Goal: Task Accomplishment & Management: Manage account settings

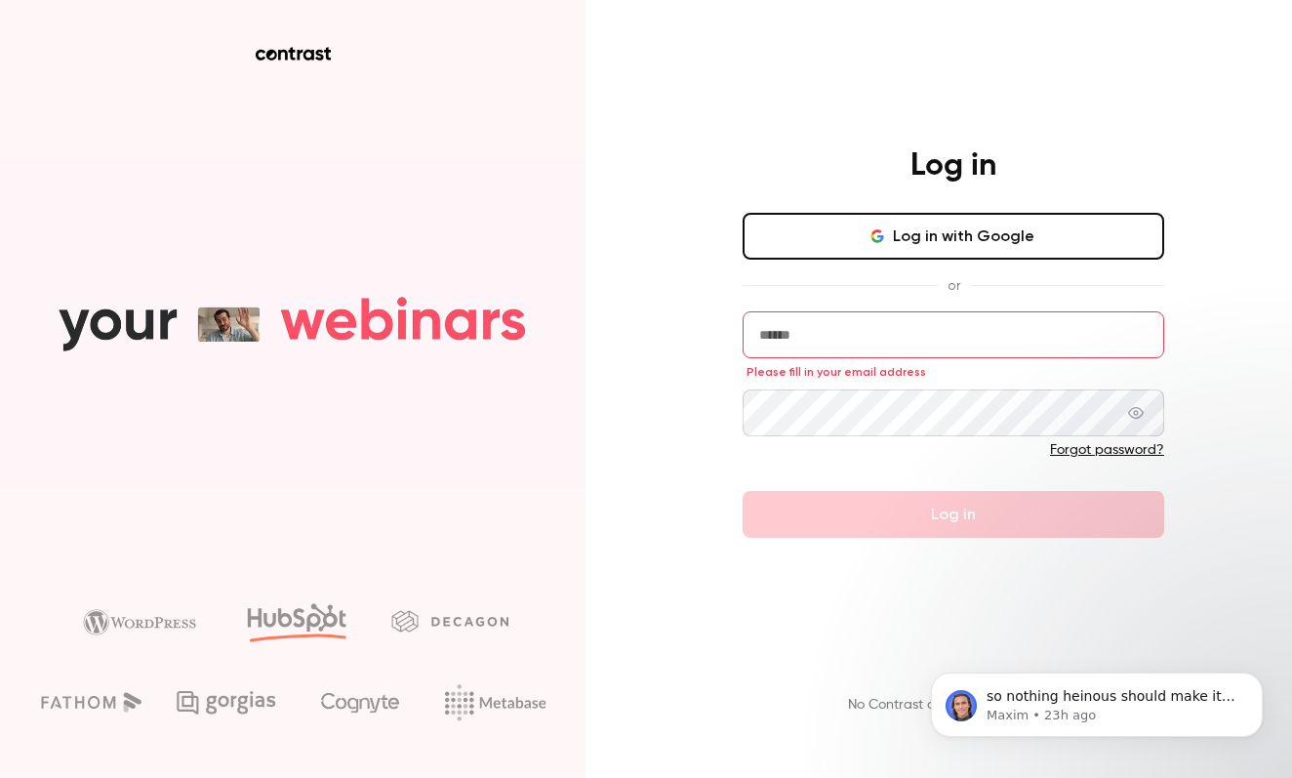
click at [887, 464] on div at bounding box center [952, 455] width 421 height 31
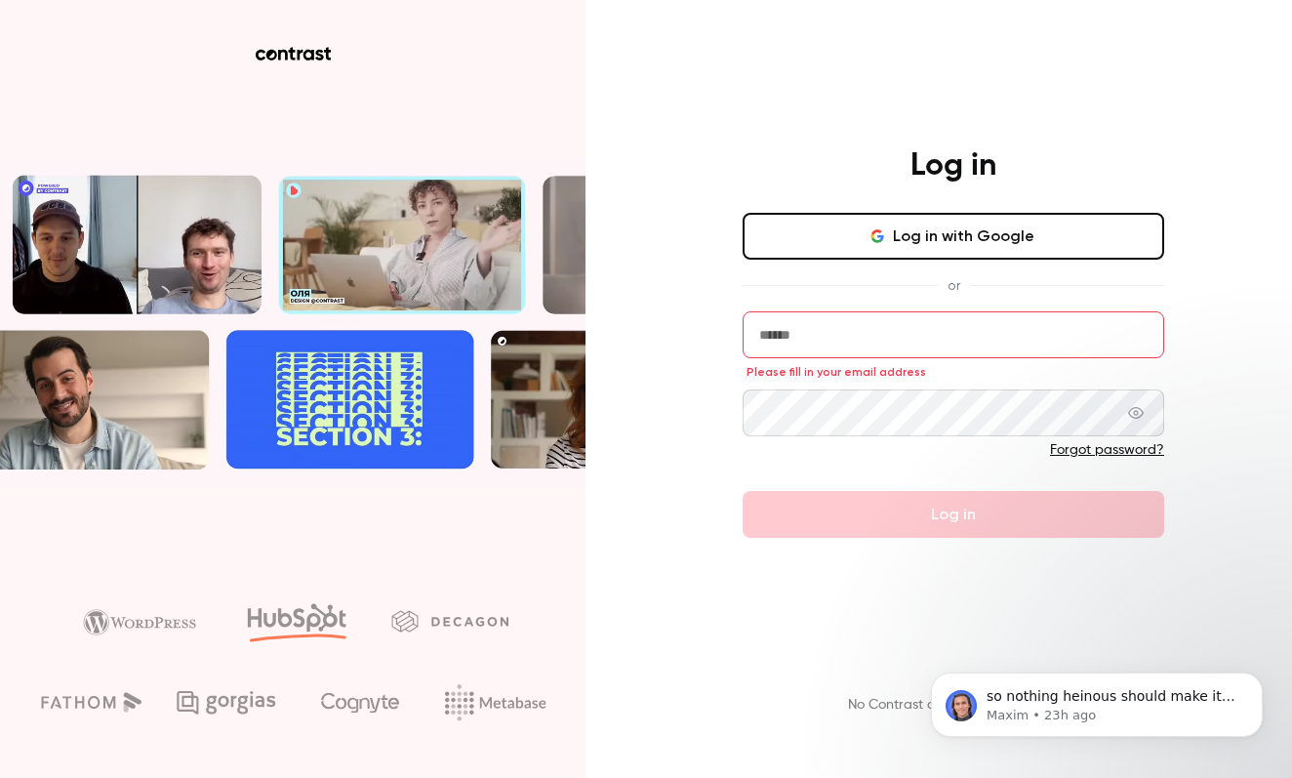
click at [920, 233] on button "Log in with Google" at bounding box center [952, 236] width 421 height 47
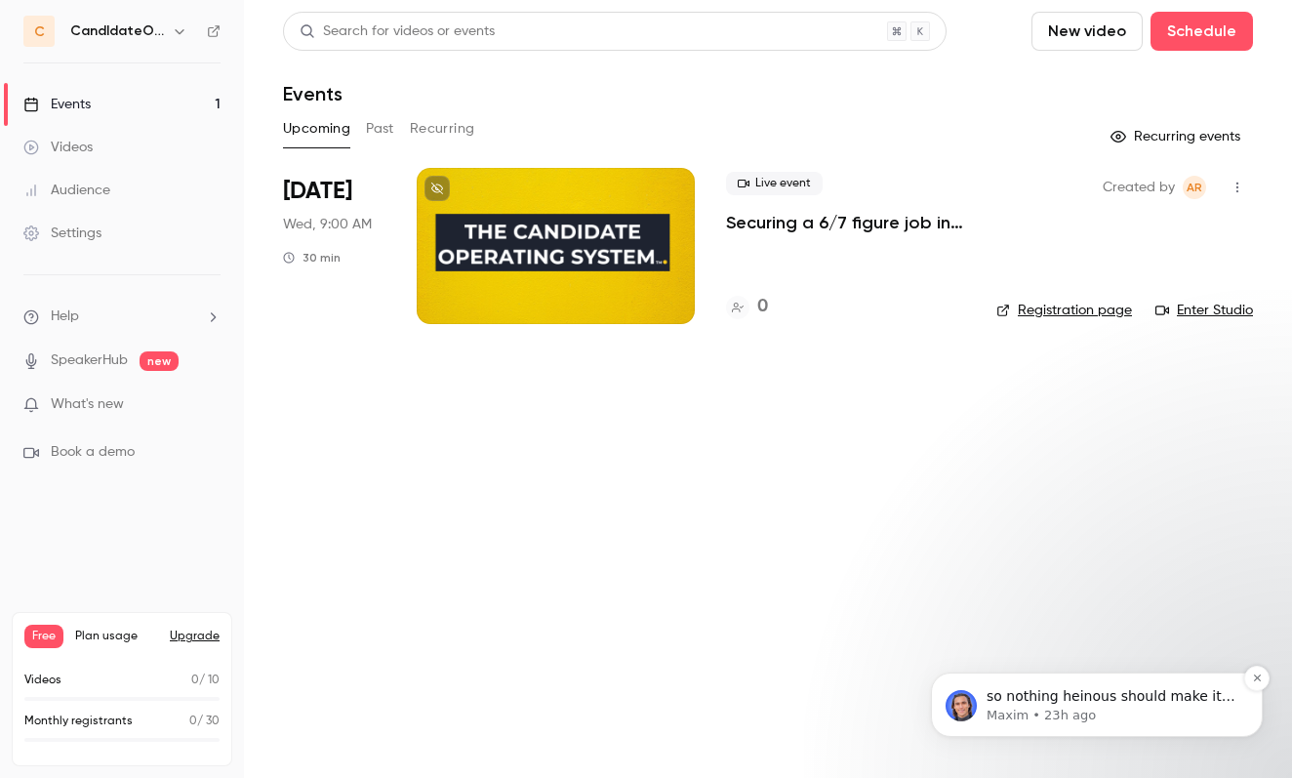
click at [1060, 694] on p "so nothing heinous should make its way through" at bounding box center [1112, 697] width 252 height 20
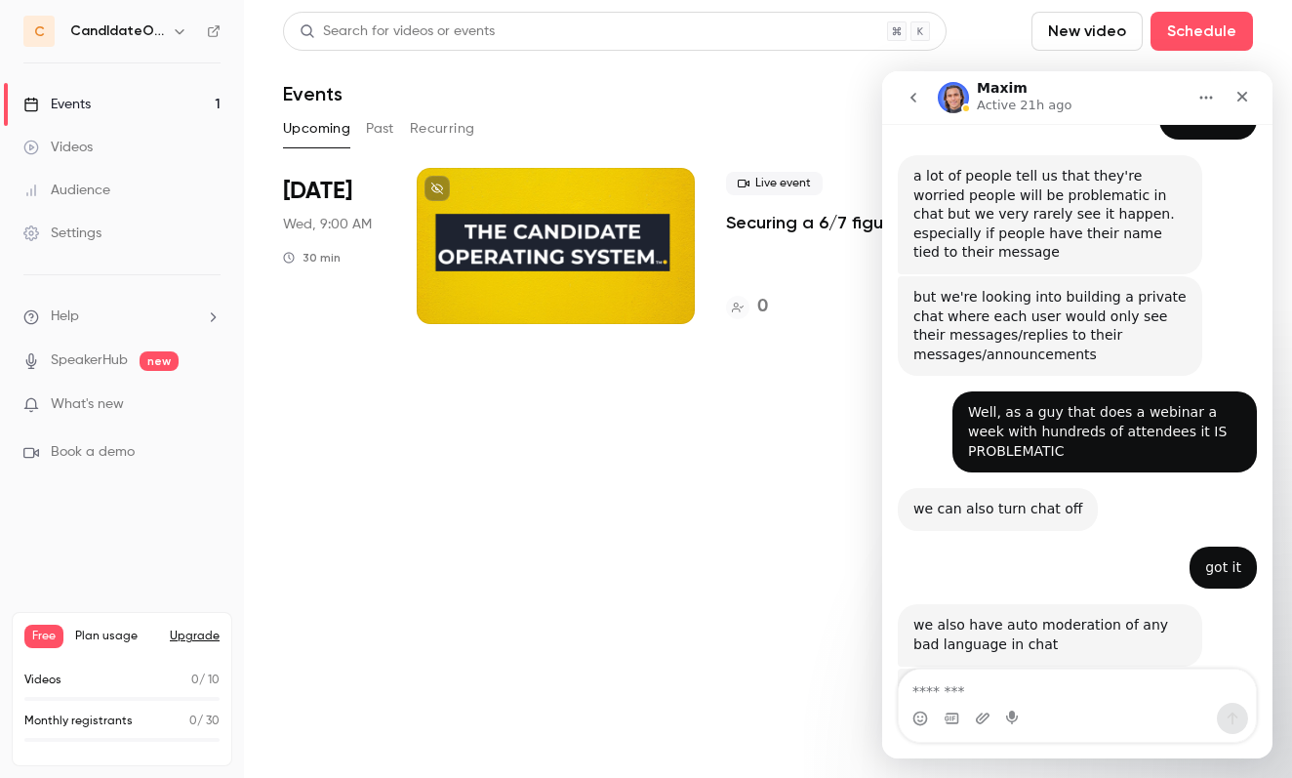
scroll to position [1518, 0]
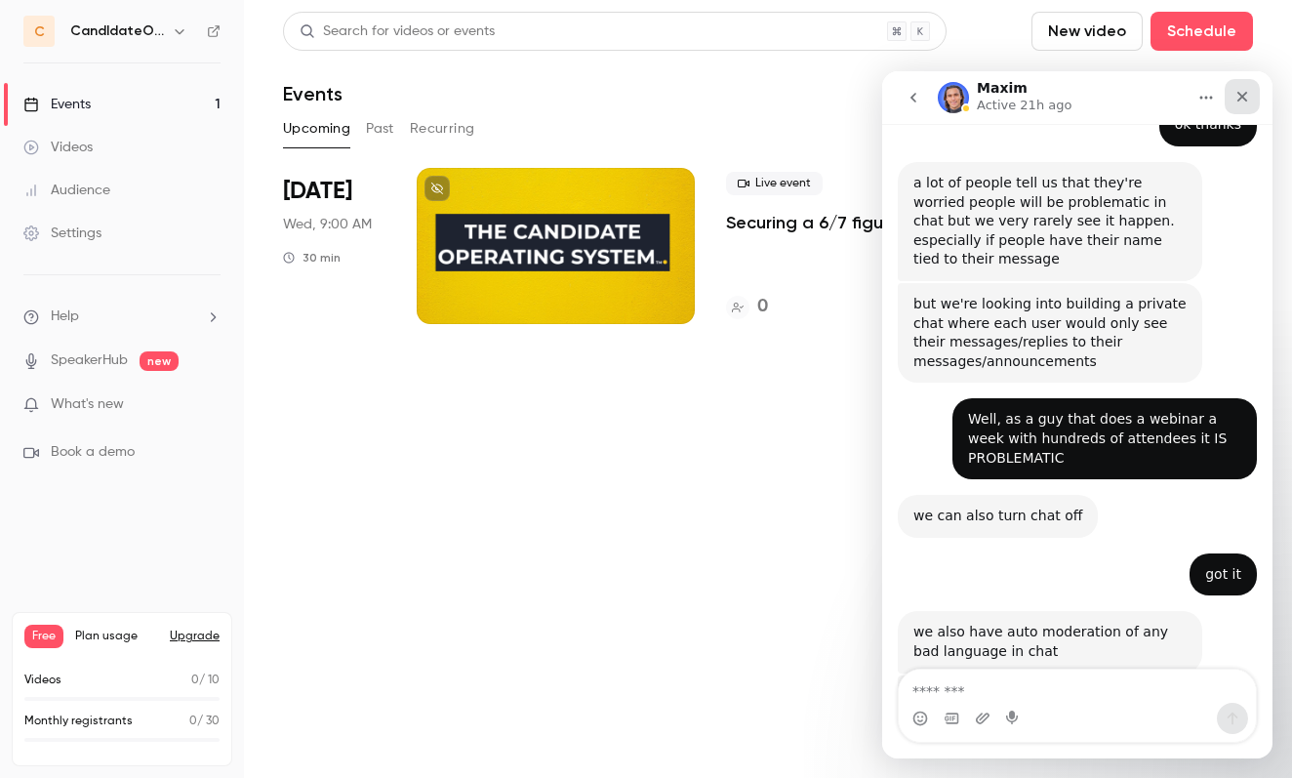
click at [1235, 85] on div "Close" at bounding box center [1241, 96] width 35 height 35
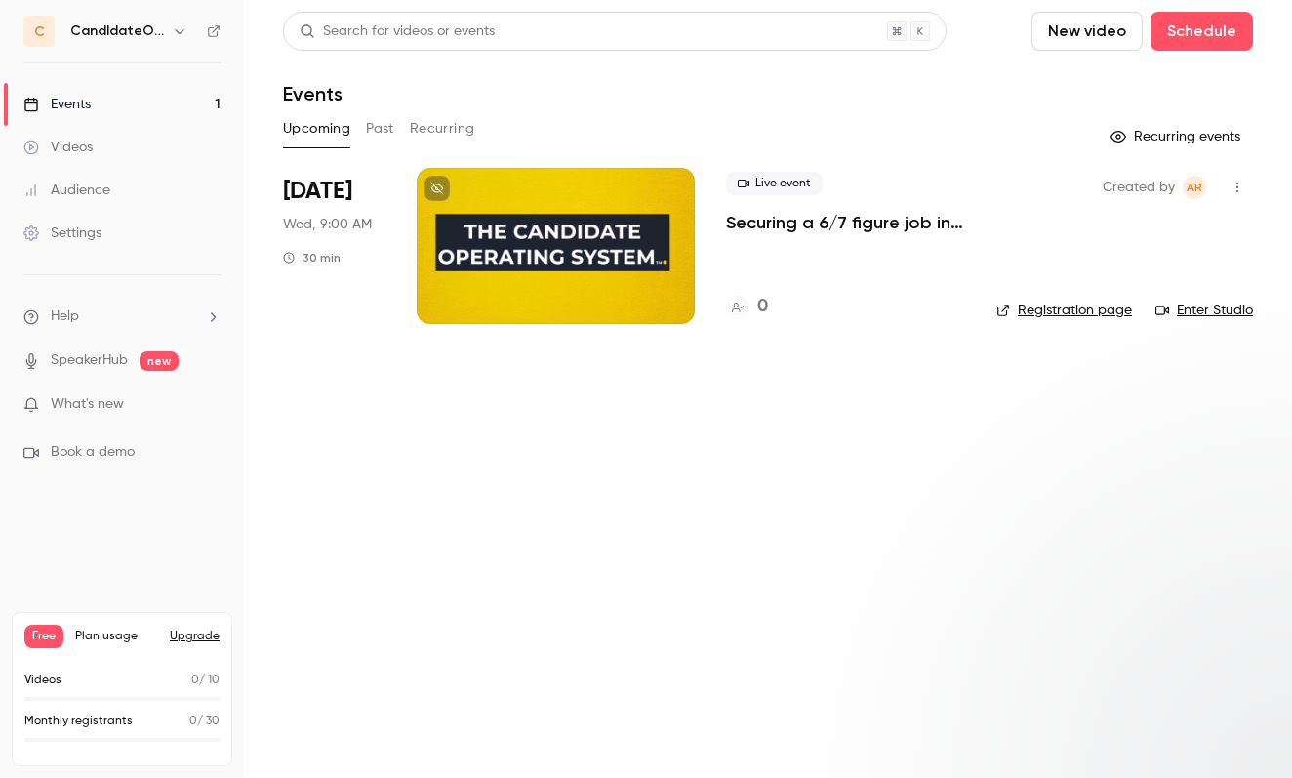
scroll to position [0, 0]
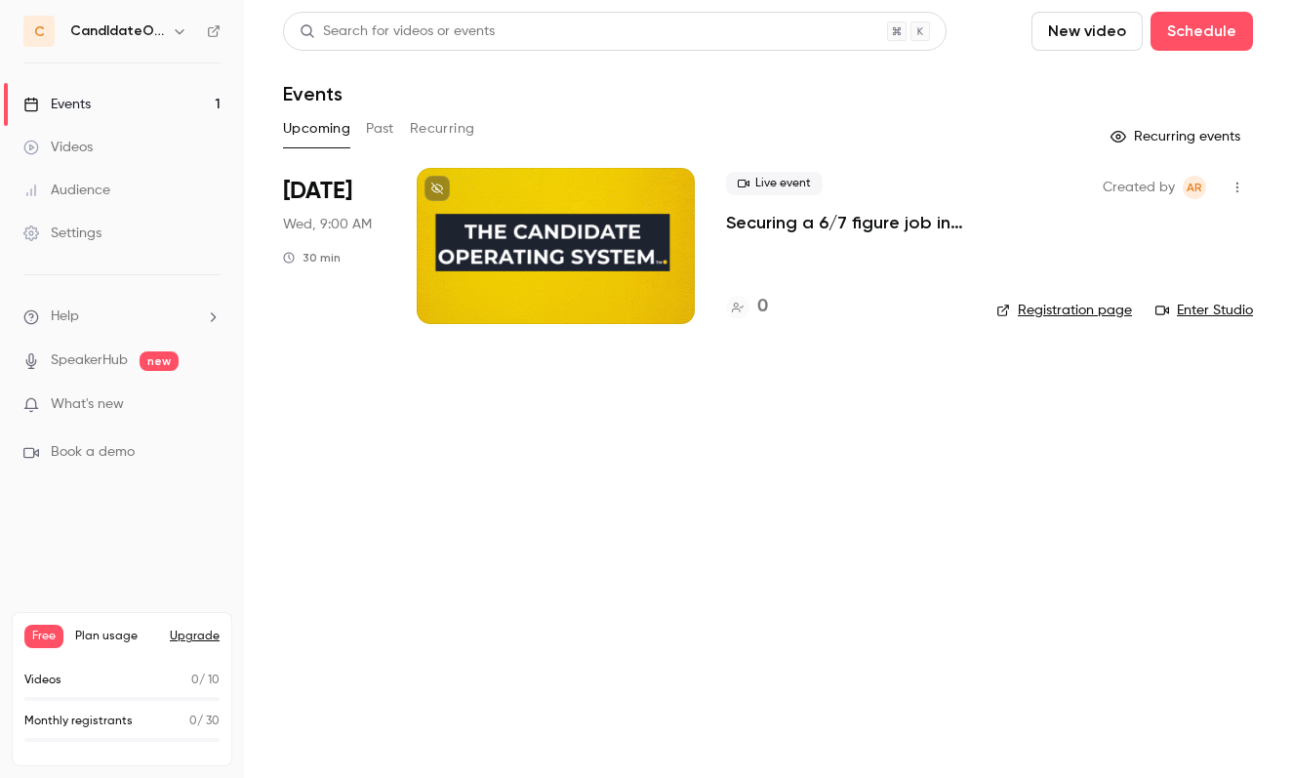
click at [652, 236] on div at bounding box center [556, 246] width 278 height 156
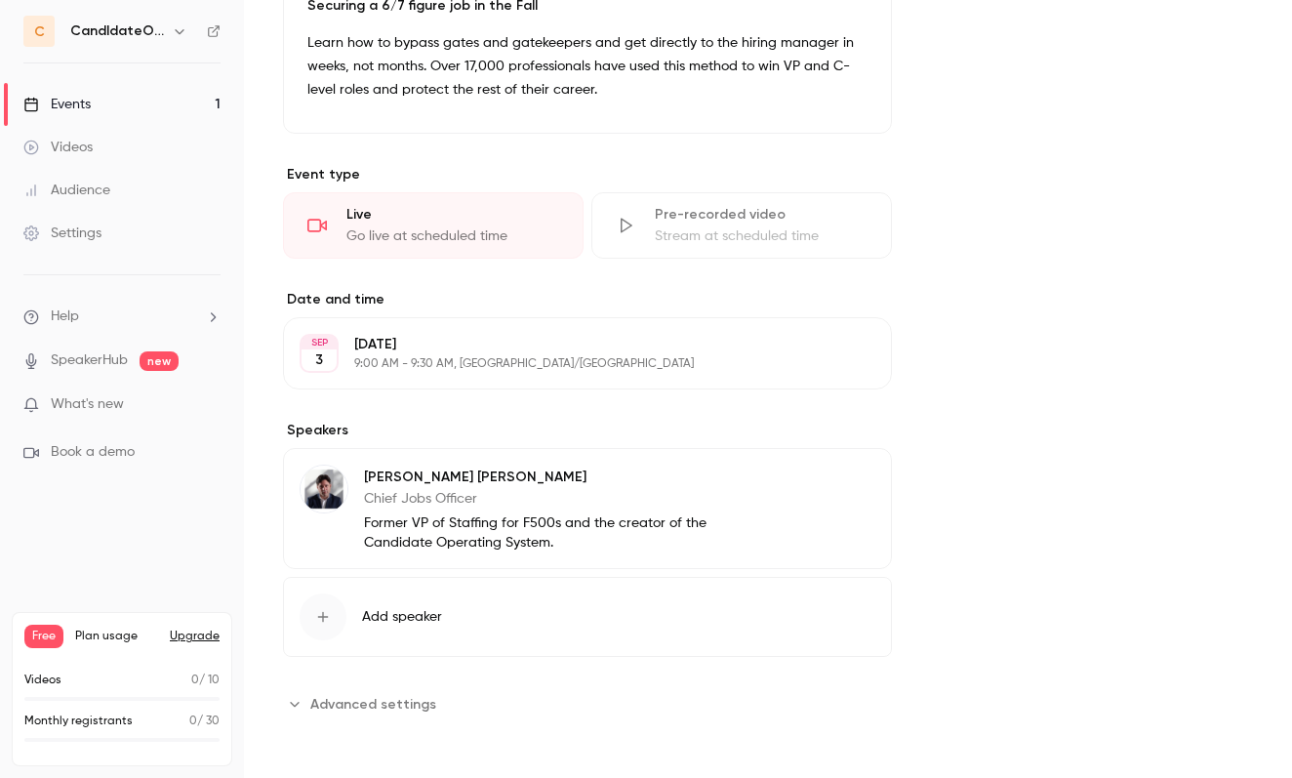
scroll to position [828, 0]
click at [292, 702] on icon "Advanced settings" at bounding box center [294, 703] width 9 height 5
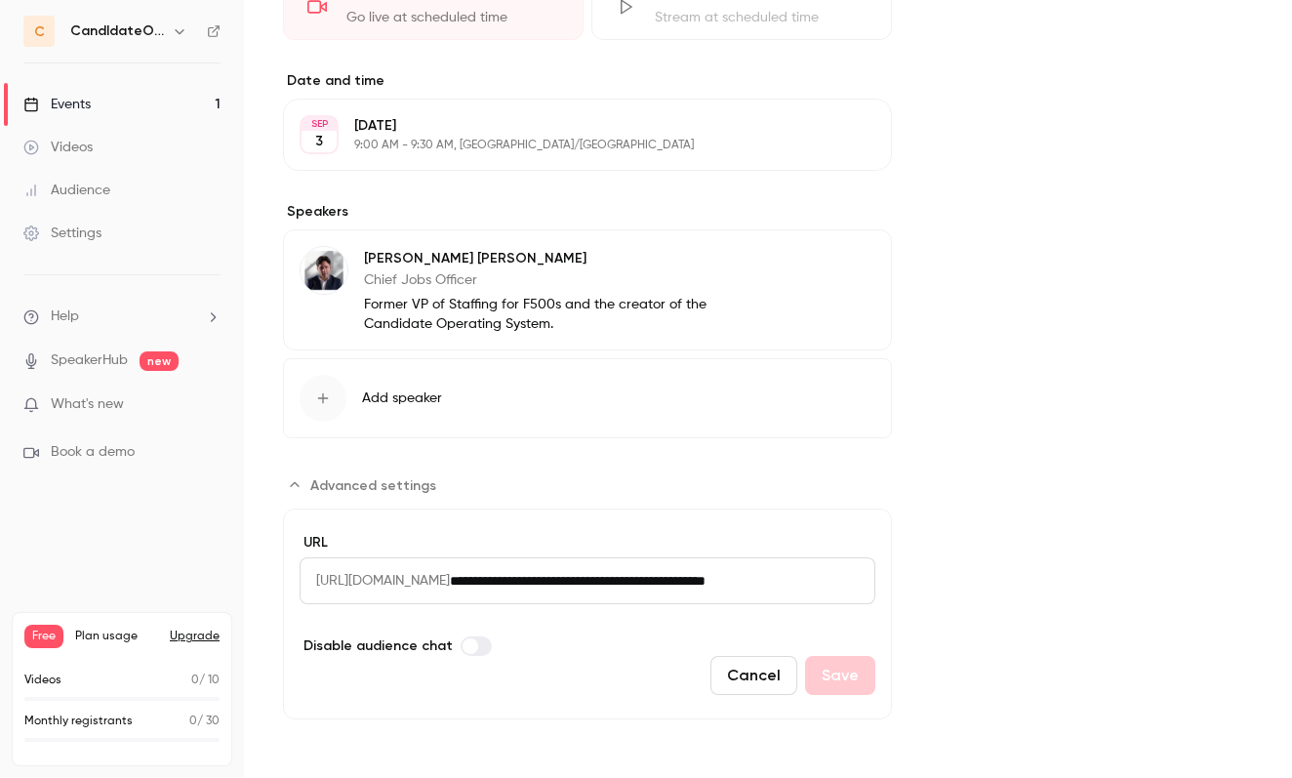
scroll to position [1047, 0]
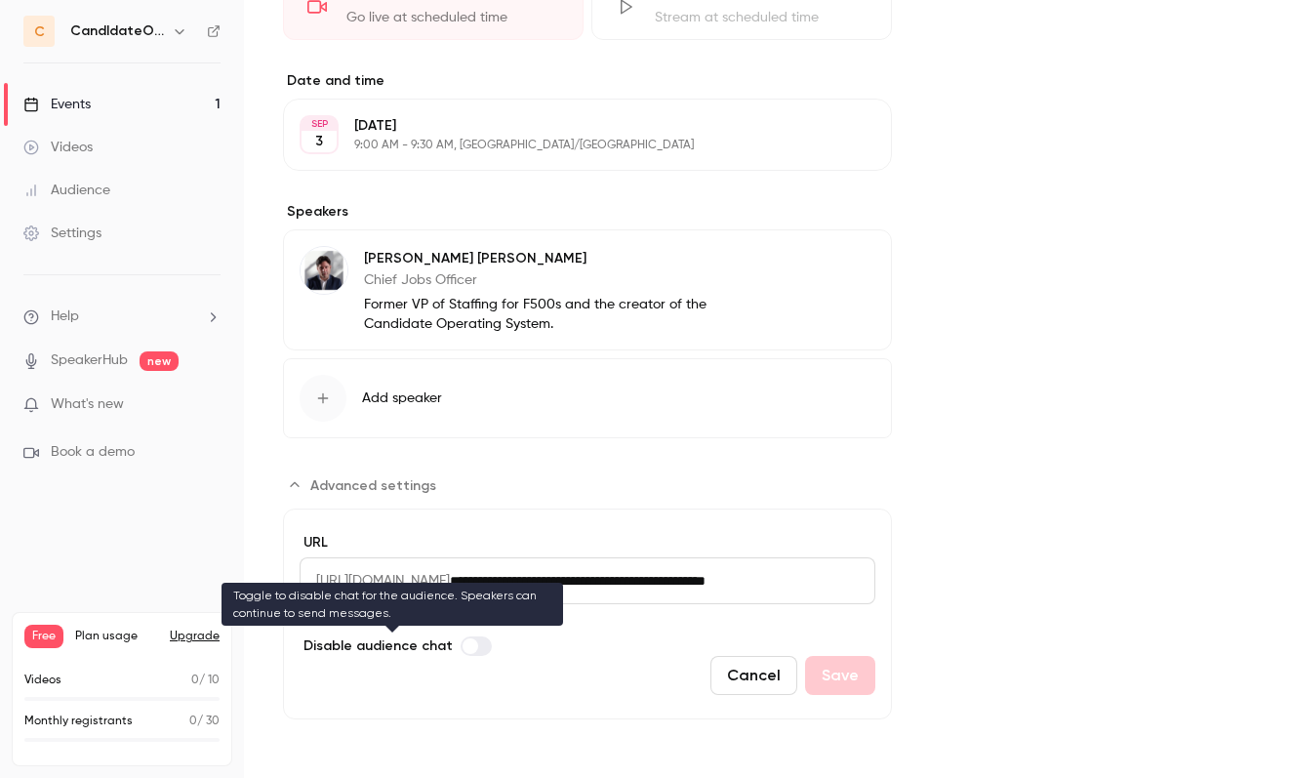
click at [469, 647] on span "Advanced settings" at bounding box center [470, 646] width 16 height 16
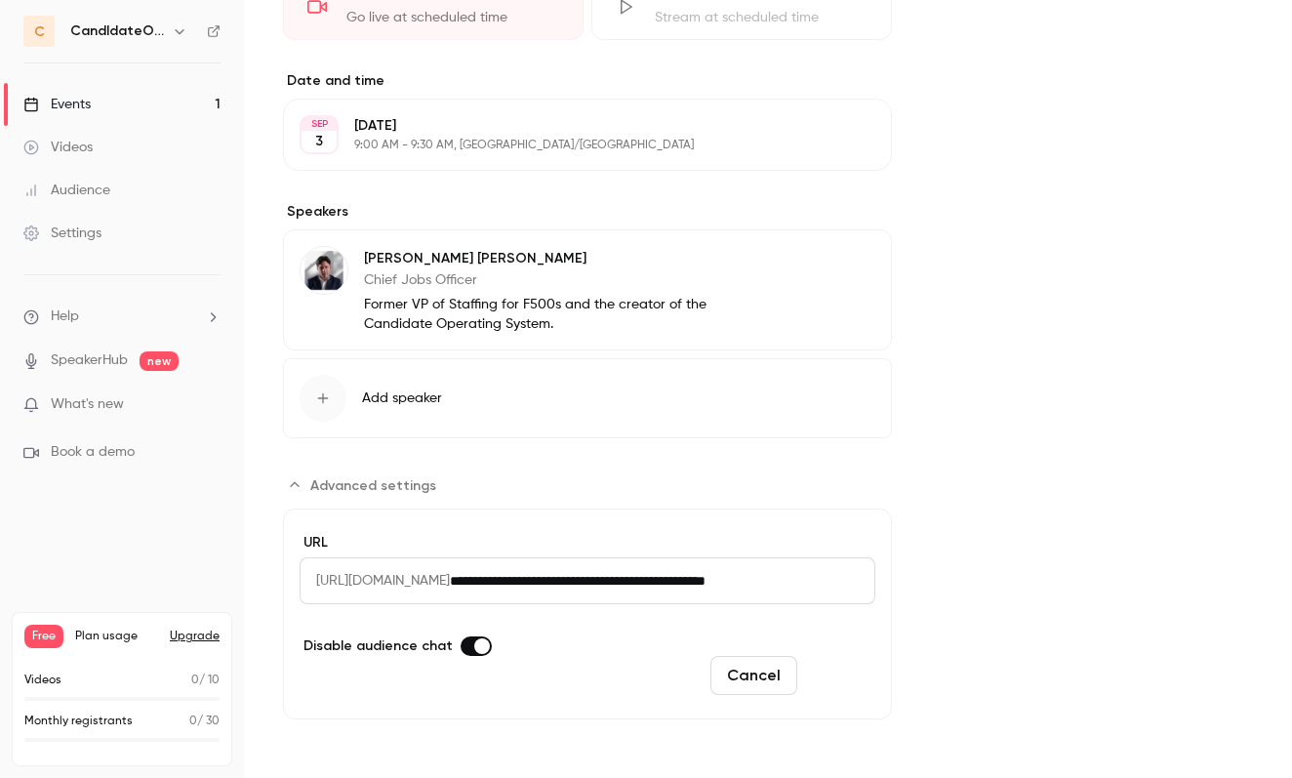
click at [857, 670] on button "Save" at bounding box center [840, 675] width 70 height 39
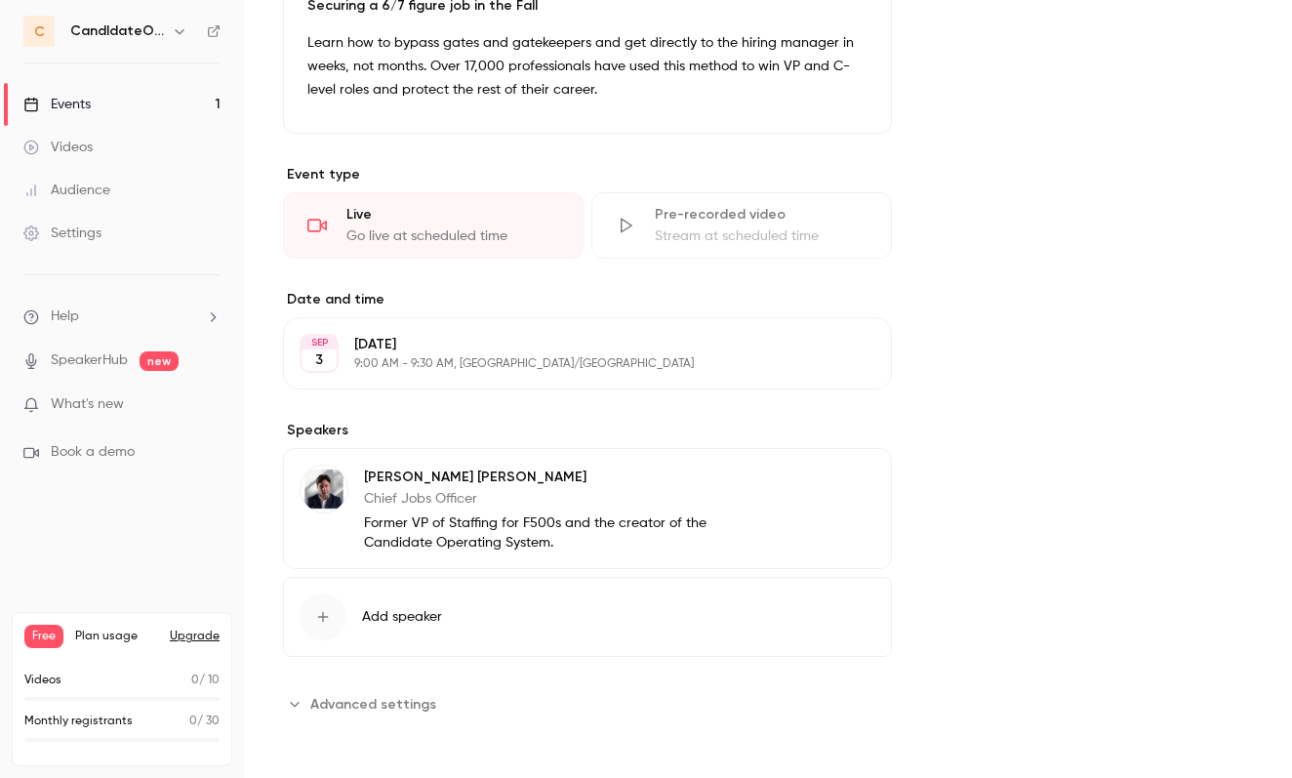
scroll to position [0, 0]
click at [308, 707] on button "Advanced settings" at bounding box center [365, 703] width 165 height 31
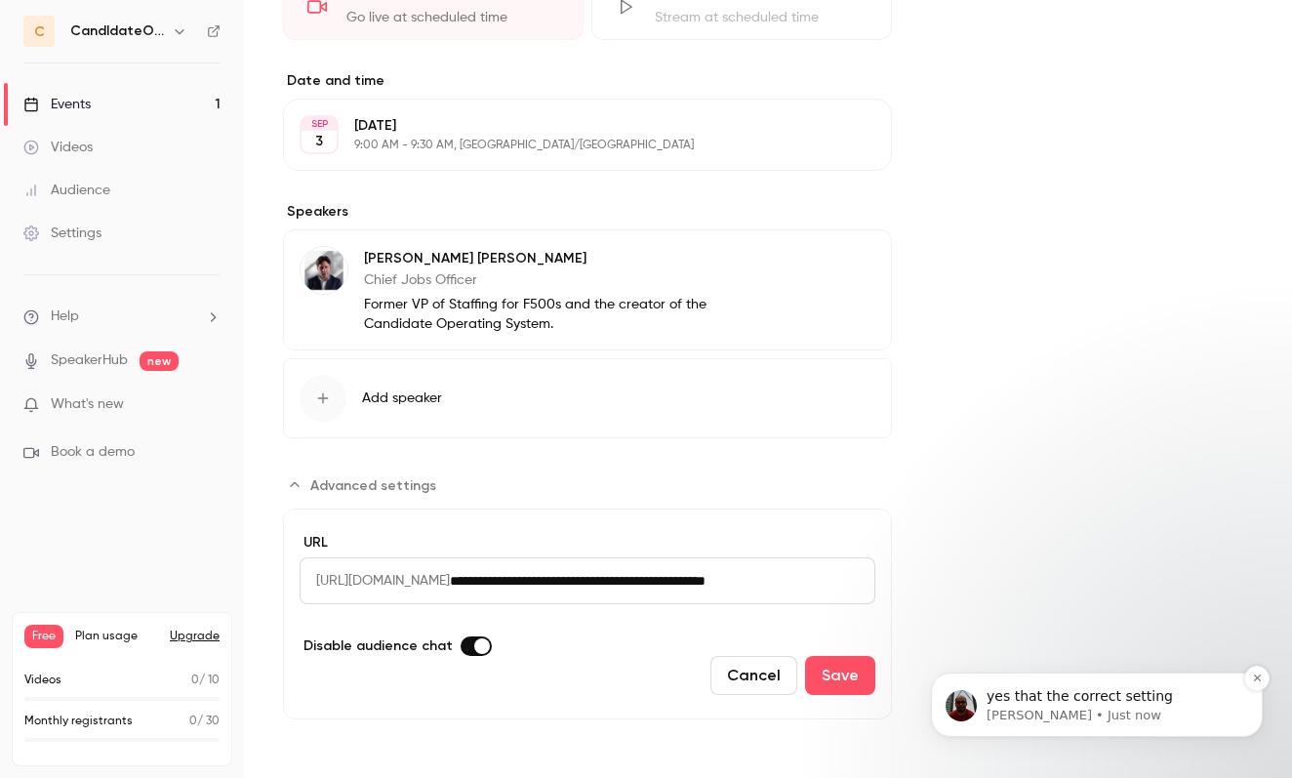
click at [1076, 696] on p "yes that the correct setting" at bounding box center [1112, 697] width 252 height 20
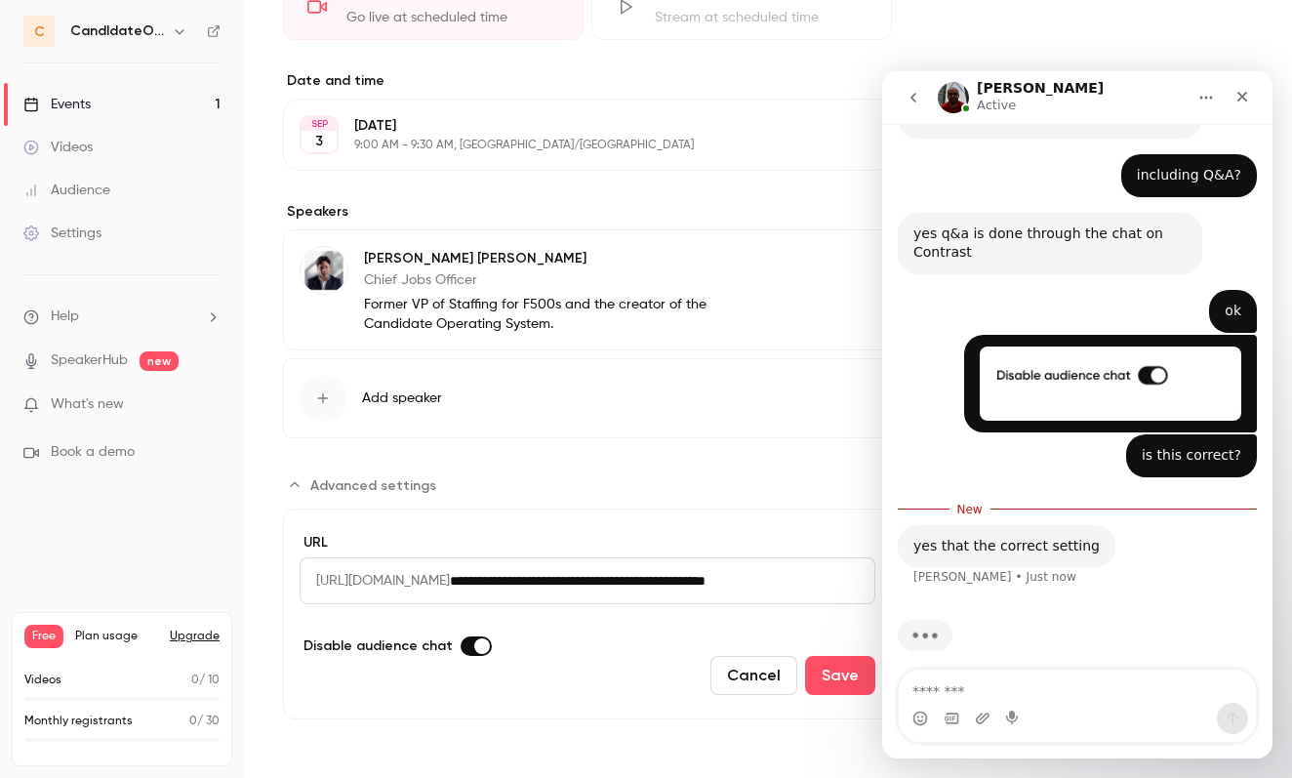
scroll to position [924, 0]
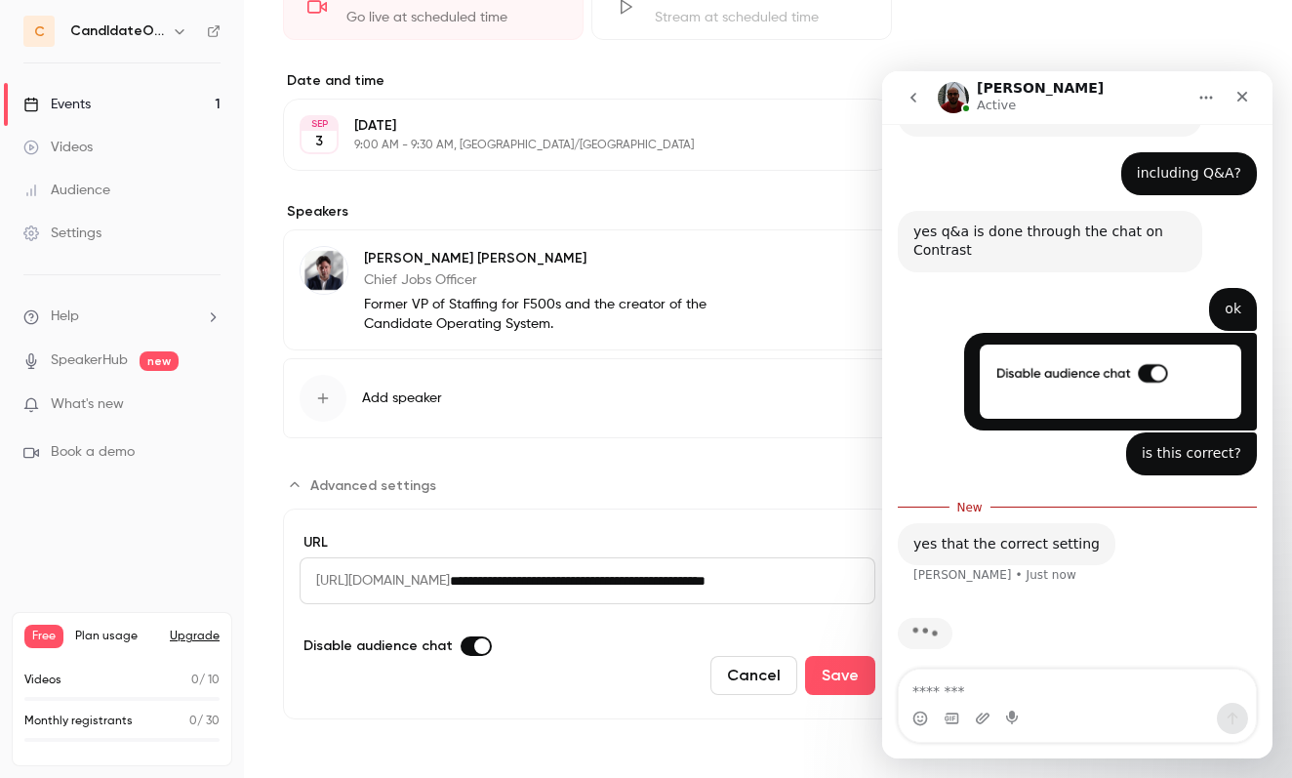
click at [1080, 684] on textarea "Message…" at bounding box center [1077, 685] width 357 height 33
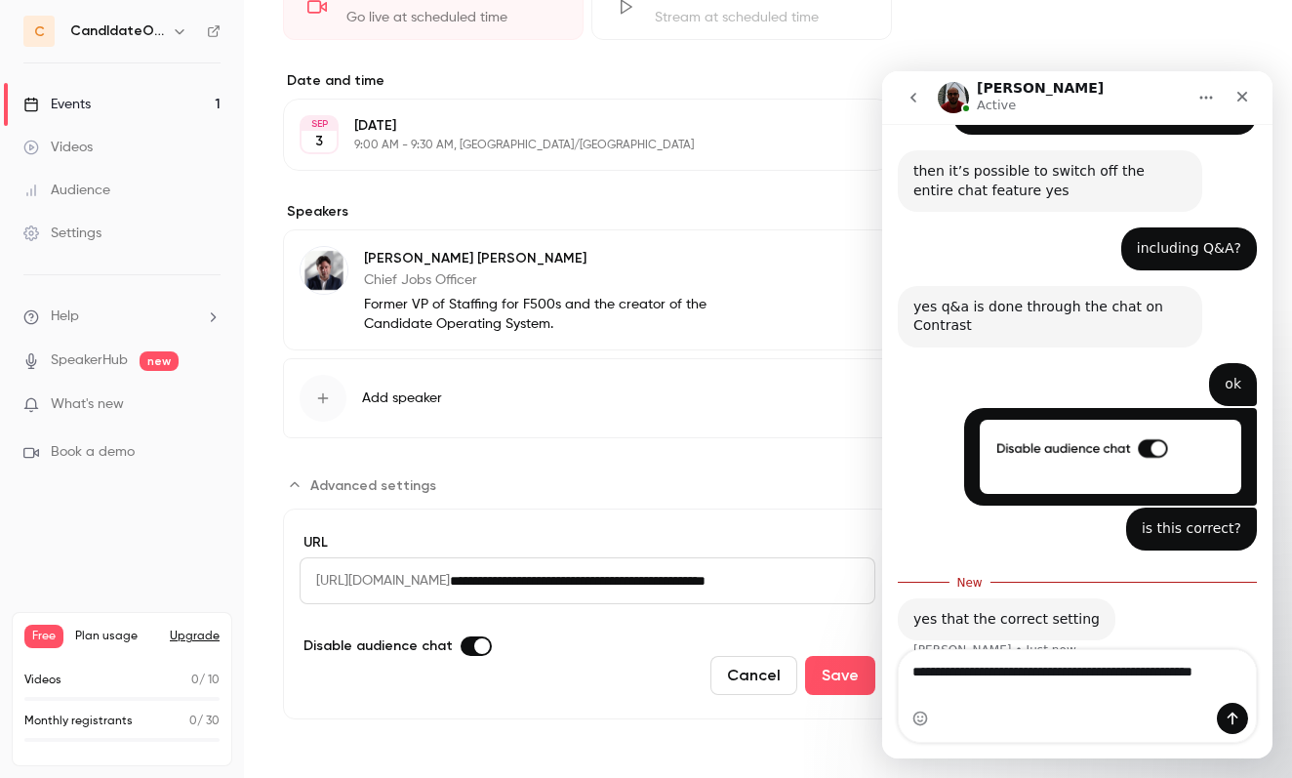
scroll to position [868, 0]
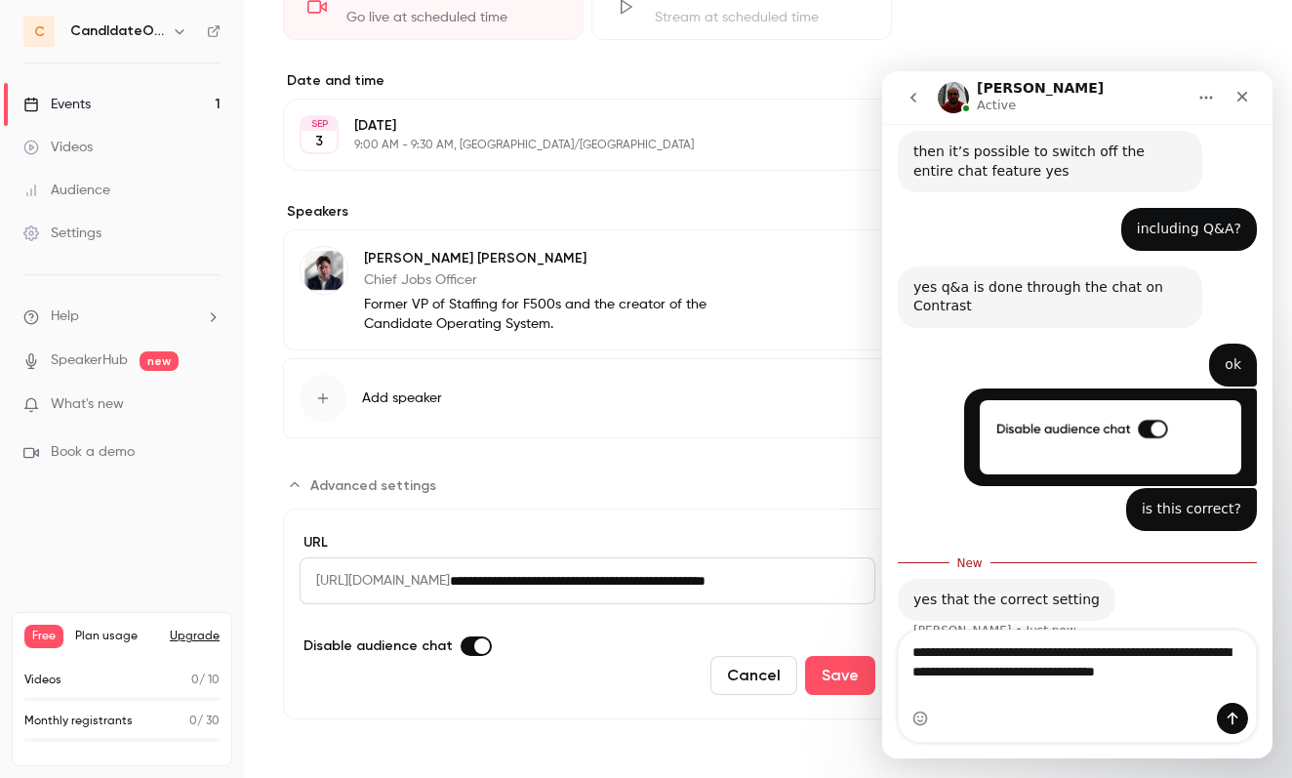
type textarea "**********"
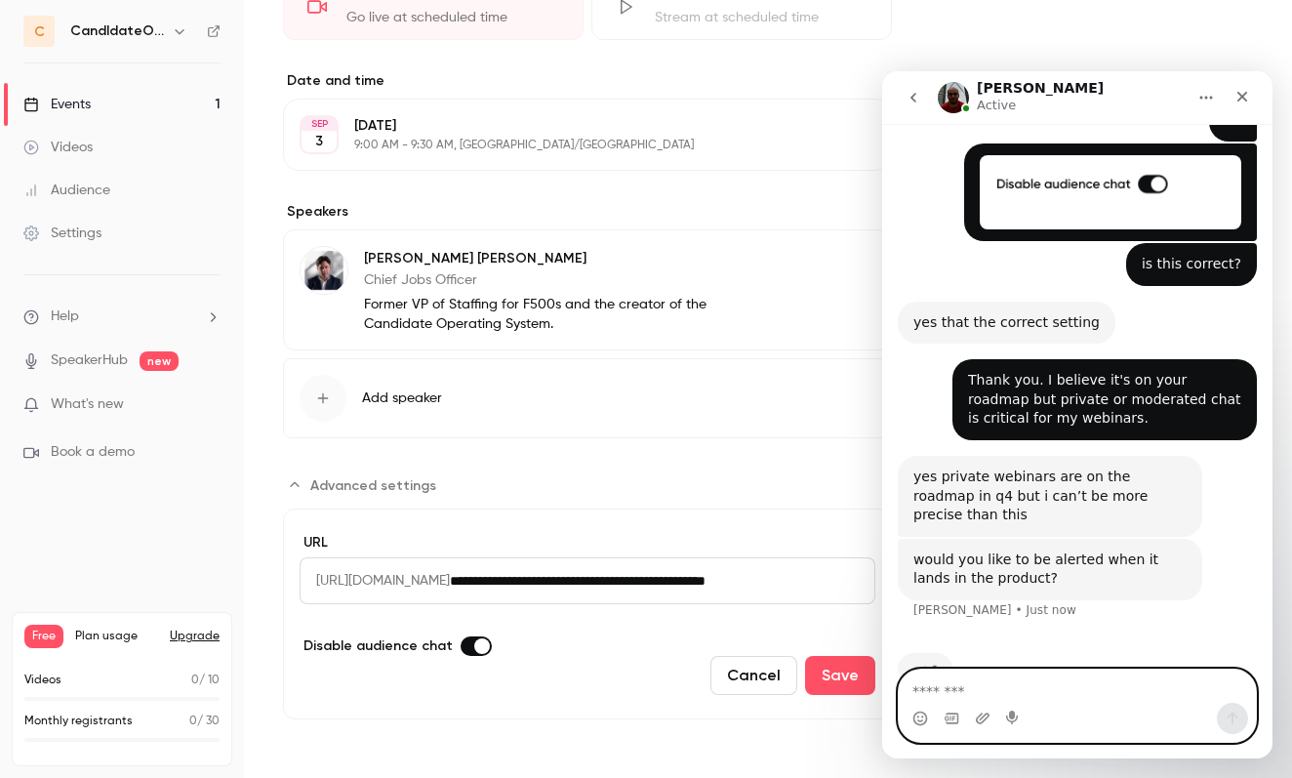
scroll to position [1125, 0]
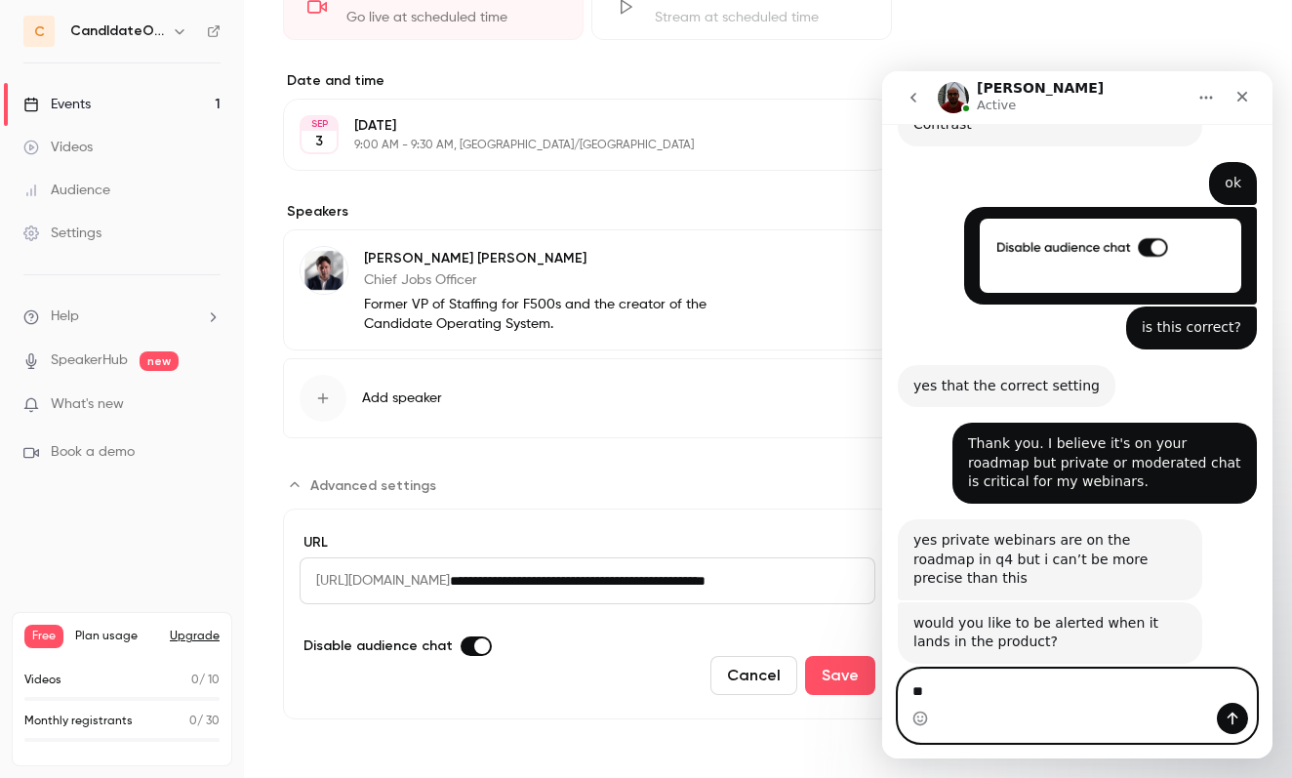
type textarea "***"
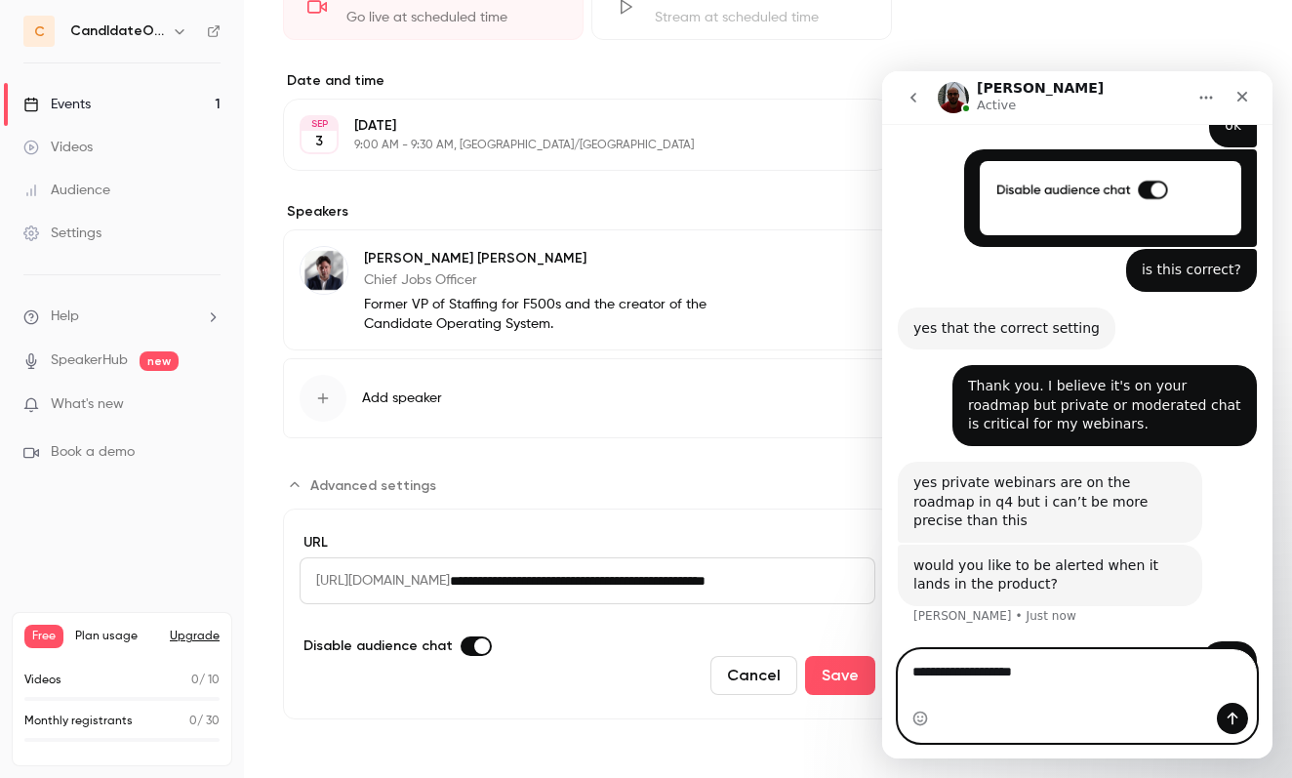
type textarea "**********"
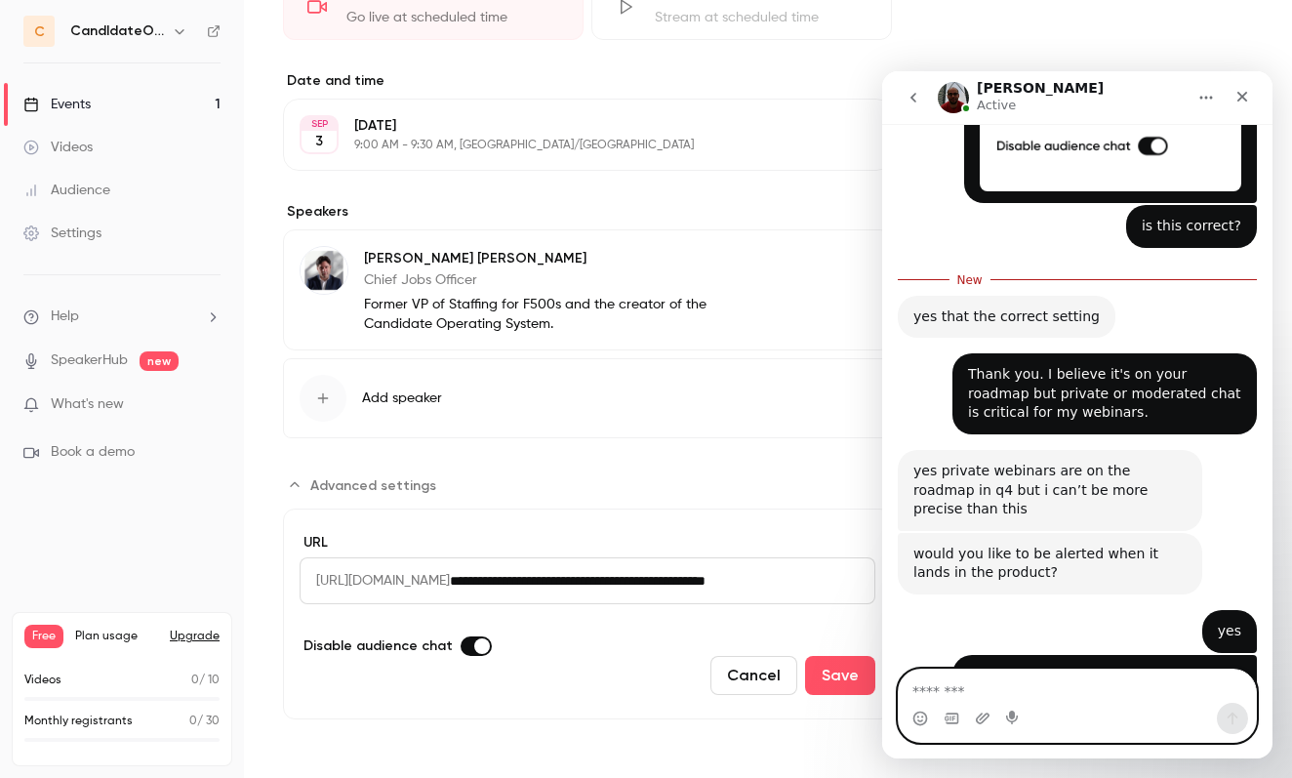
scroll to position [1335, 0]
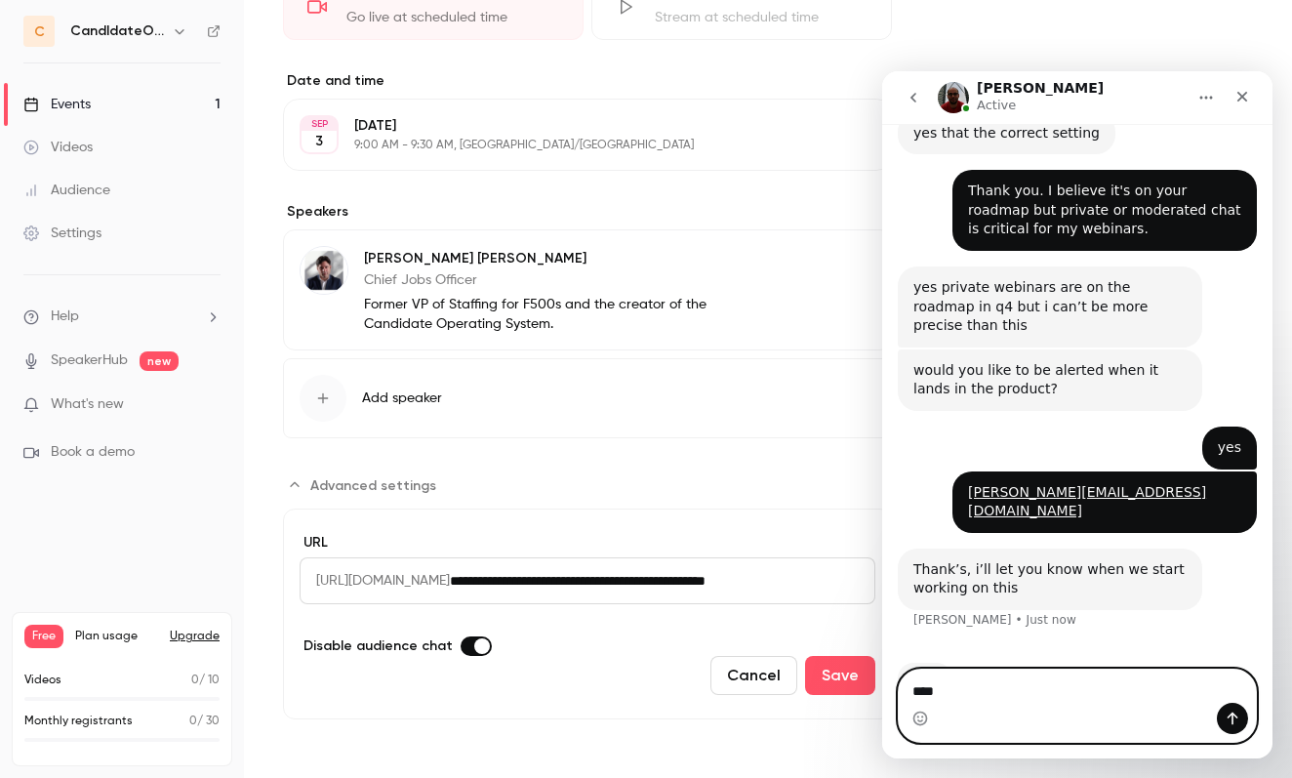
type textarea "*****"
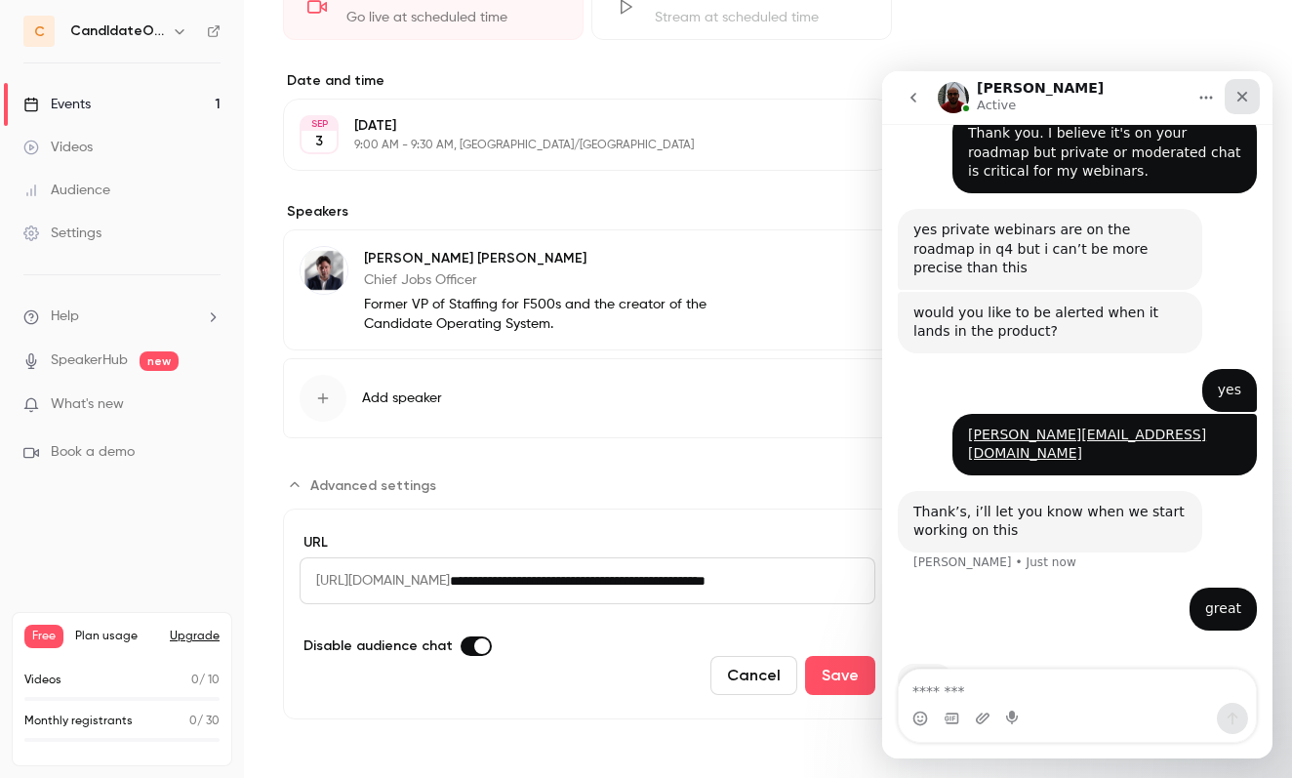
drag, startPoint x: 1244, startPoint y: 96, endPoint x: 2126, endPoint y: 167, distance: 884.8
click at [1244, 96] on icon "Close" at bounding box center [1242, 97] width 11 height 11
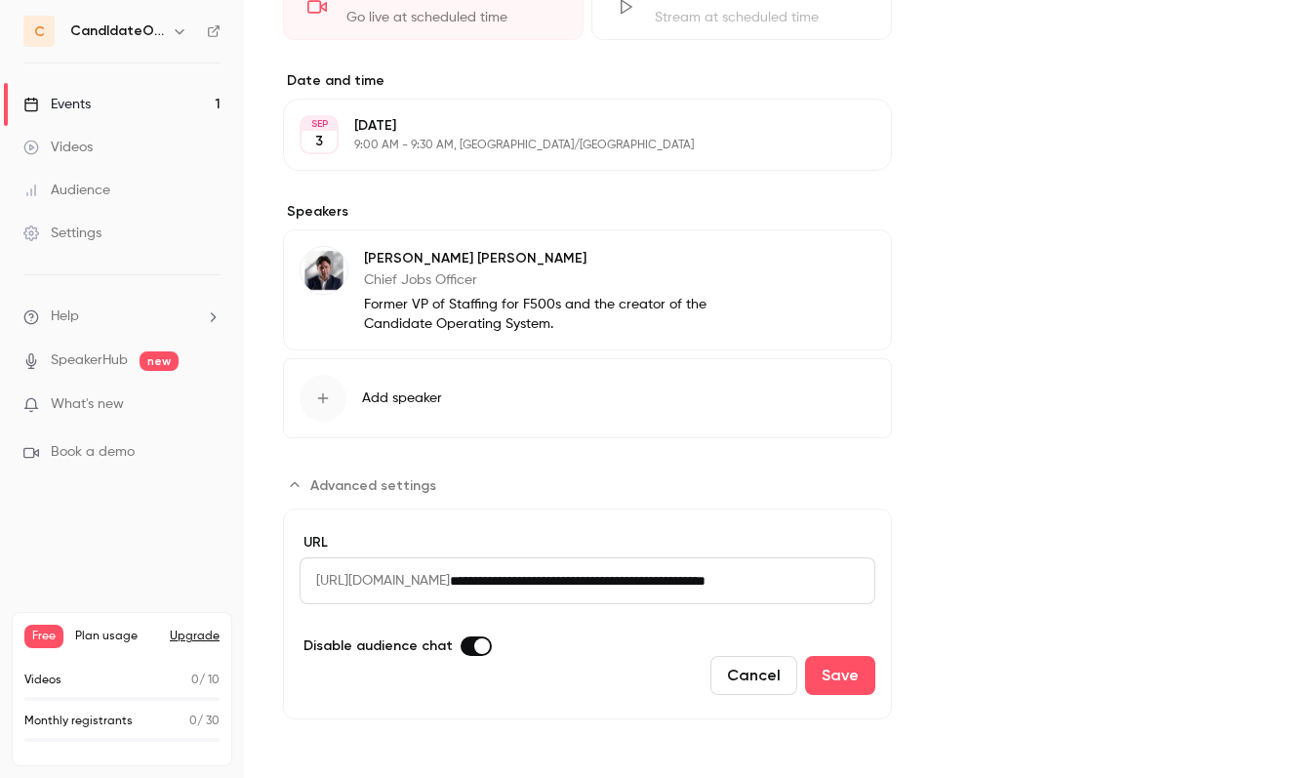
scroll to position [1285, 0]
click at [860, 666] on button "Save" at bounding box center [840, 675] width 70 height 39
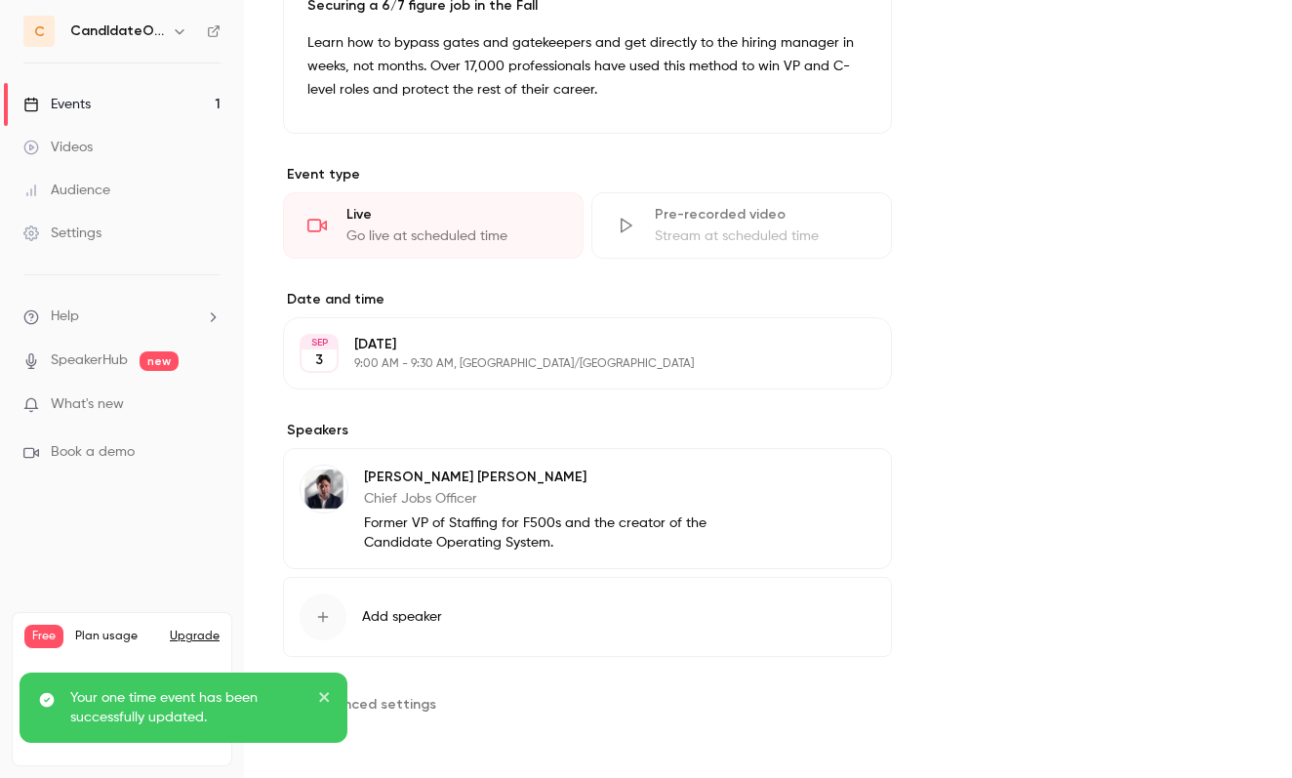
scroll to position [828, 0]
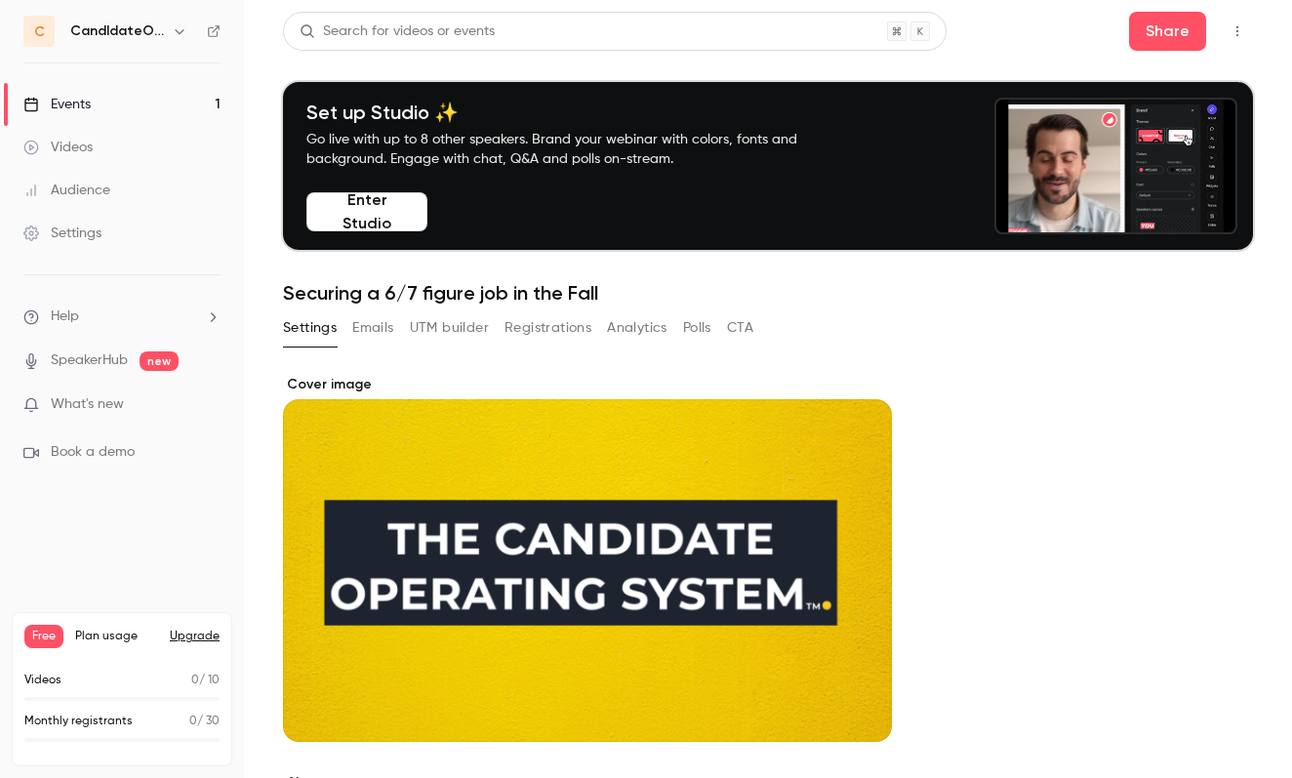
click at [379, 327] on button "Emails" at bounding box center [372, 327] width 41 height 31
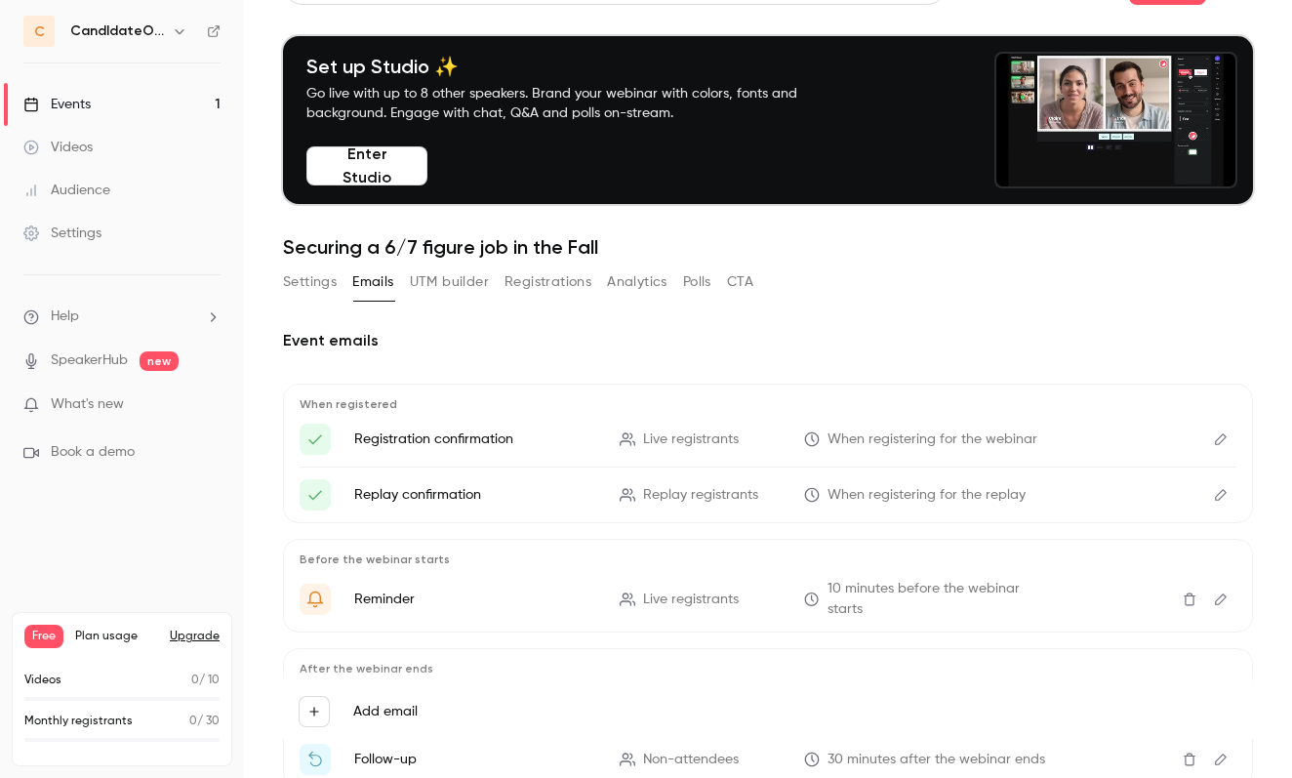
scroll to position [44, 0]
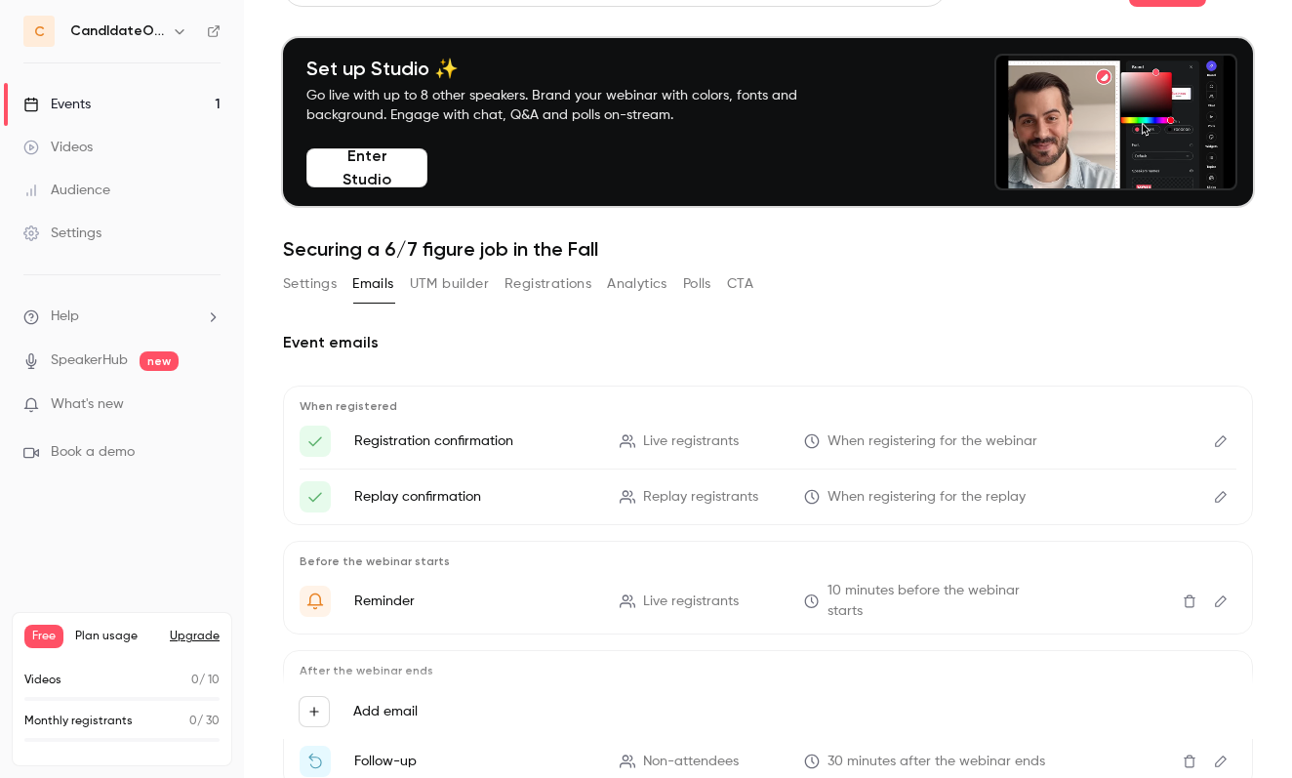
click at [1217, 498] on icon "Edit" at bounding box center [1221, 497] width 12 height 12
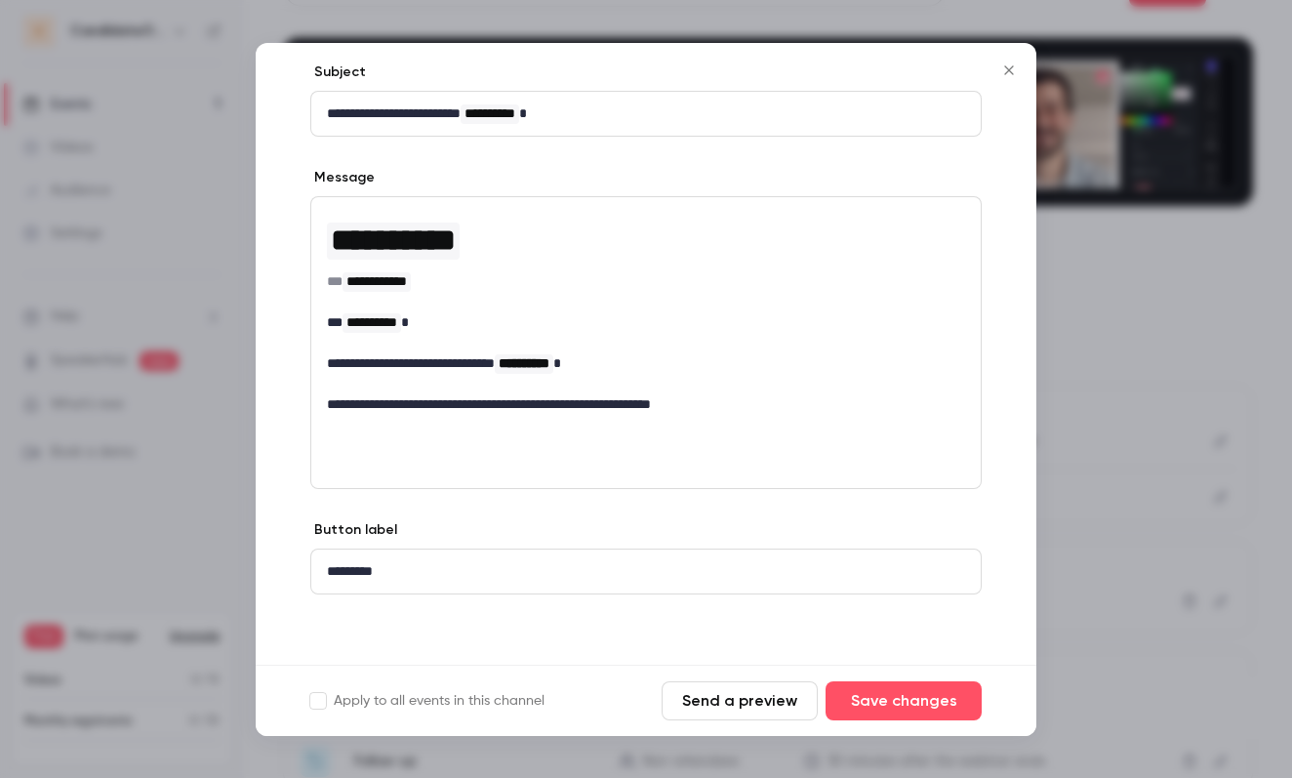
scroll to position [98, 0]
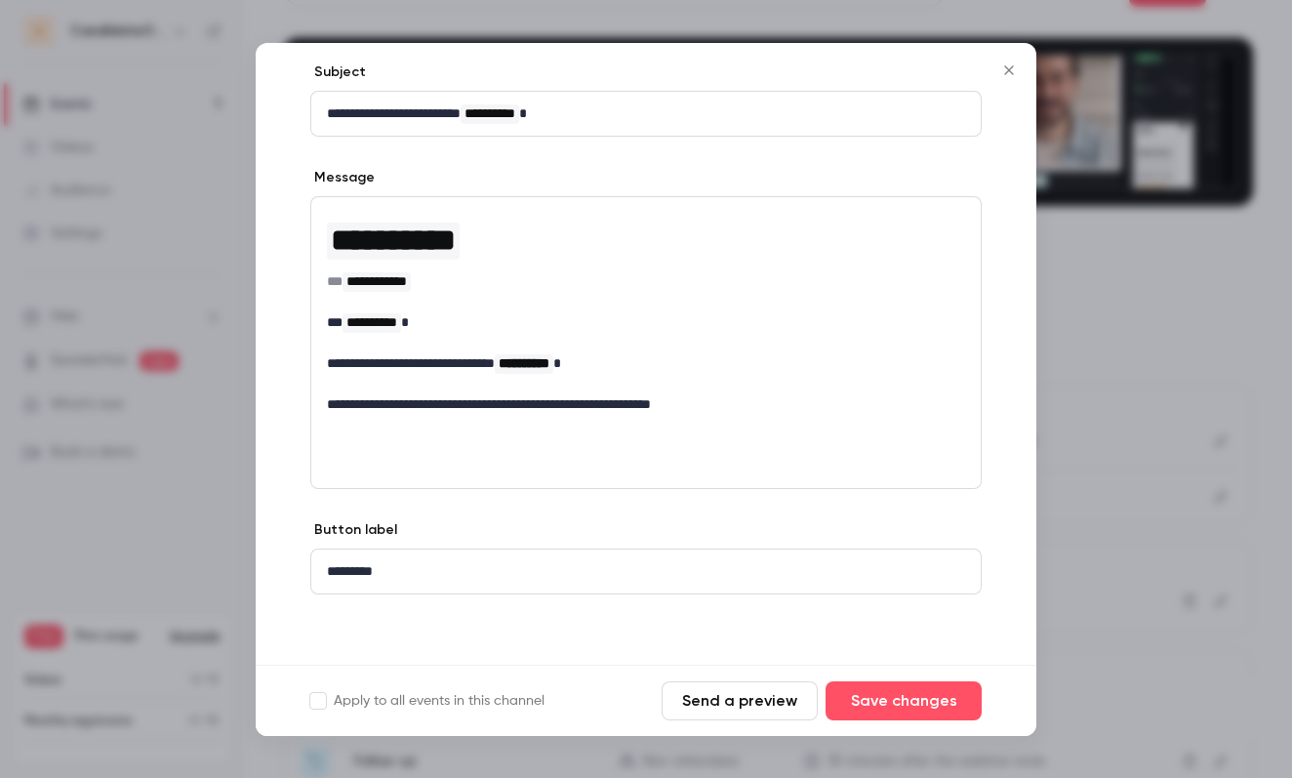
click at [1009, 73] on icon "Close" at bounding box center [1008, 70] width 23 height 16
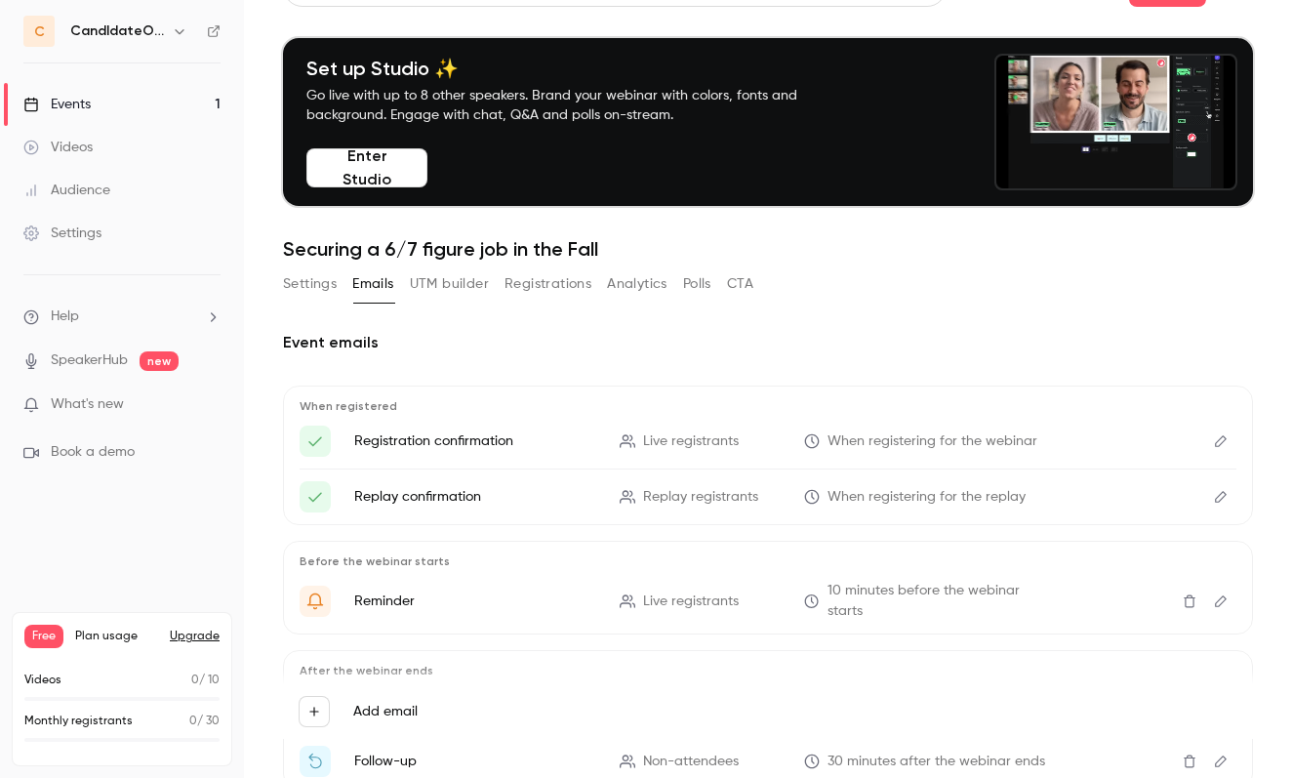
click at [317, 492] on icon "Here's your access link to {{ event_name }}!" at bounding box center [315, 497] width 18 height 18
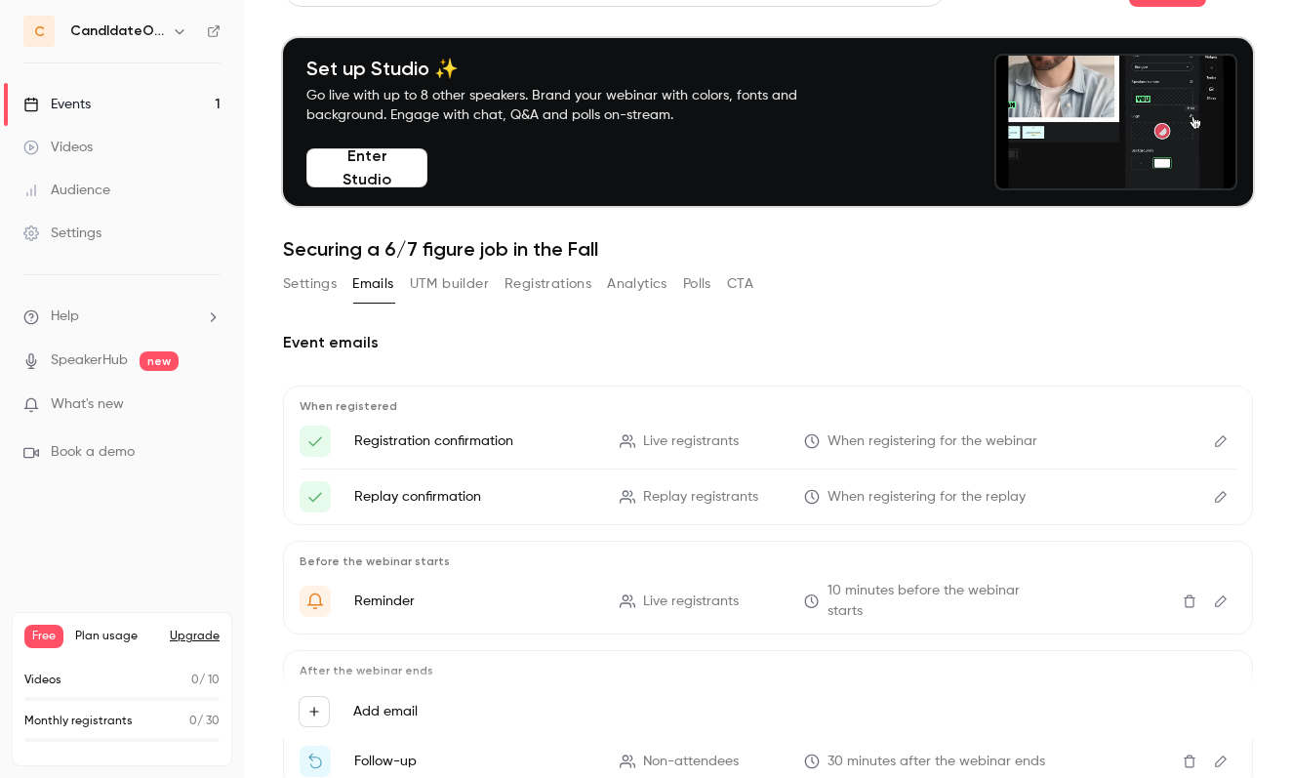
click at [314, 497] on icon "Here's your access link to {{ event_name }}!" at bounding box center [315, 497] width 18 height 18
click at [1221, 501] on icon "Edit" at bounding box center [1221, 497] width 16 height 14
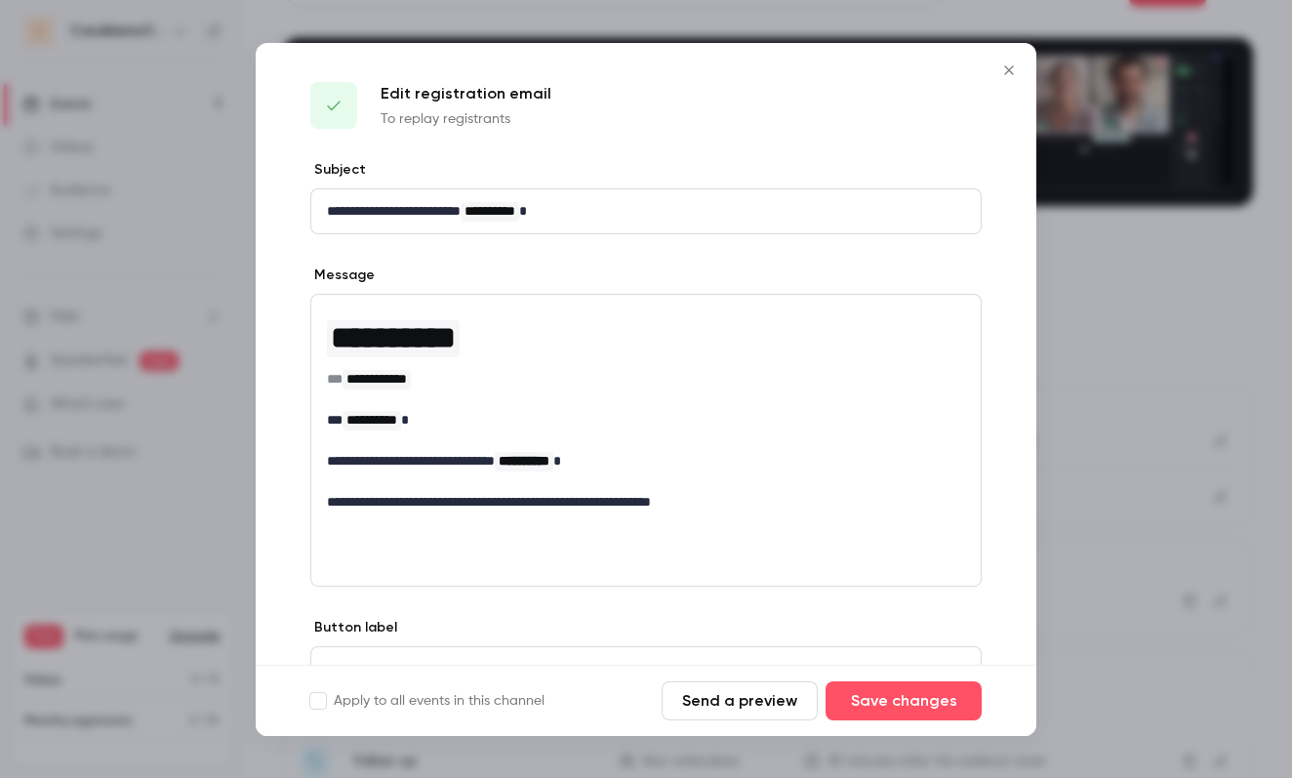
scroll to position [0, 0]
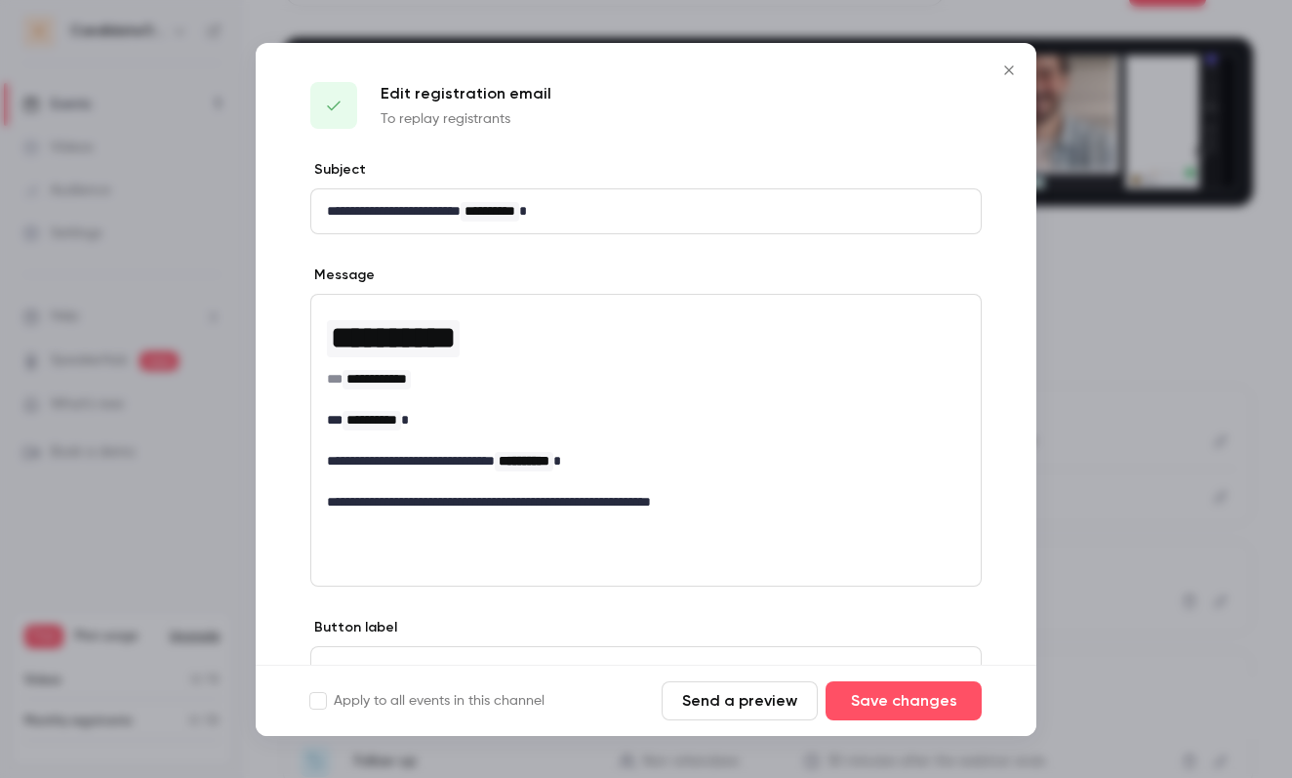
click at [1003, 63] on icon "Close" at bounding box center [1008, 70] width 23 height 16
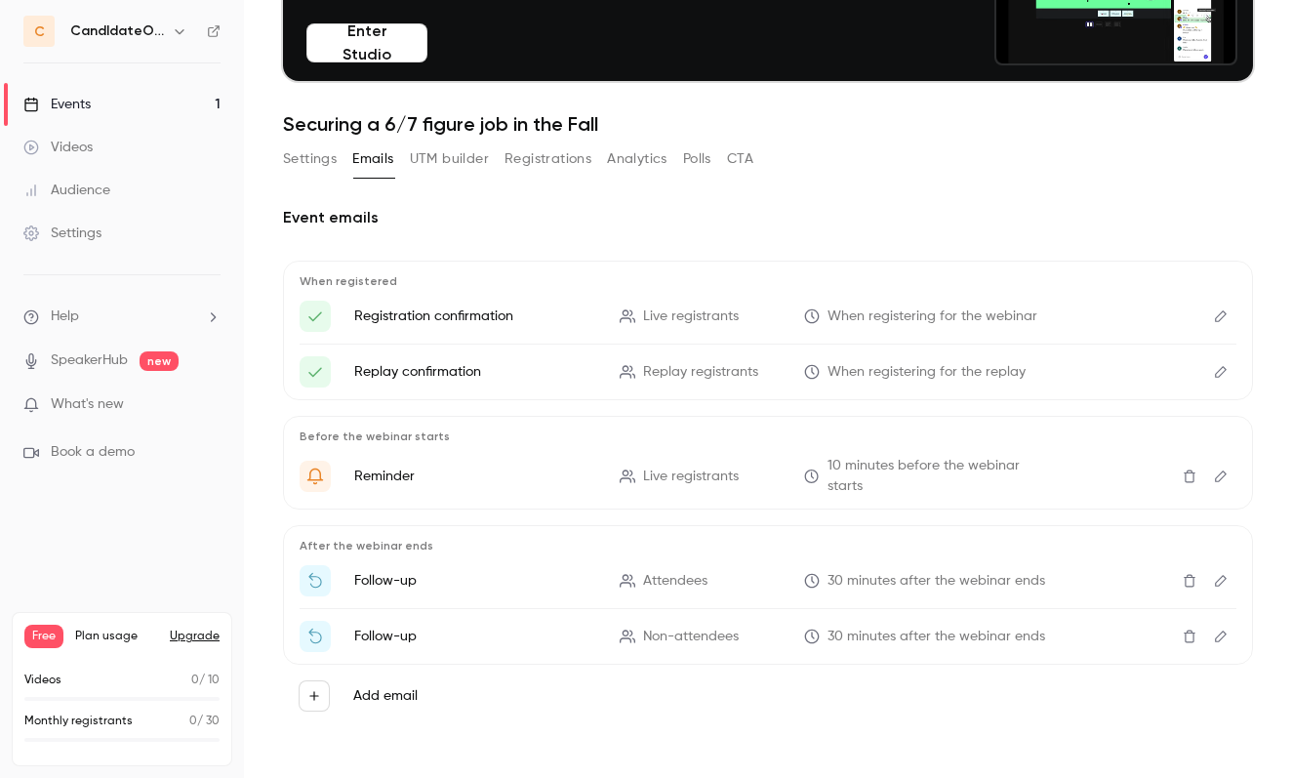
scroll to position [169, 0]
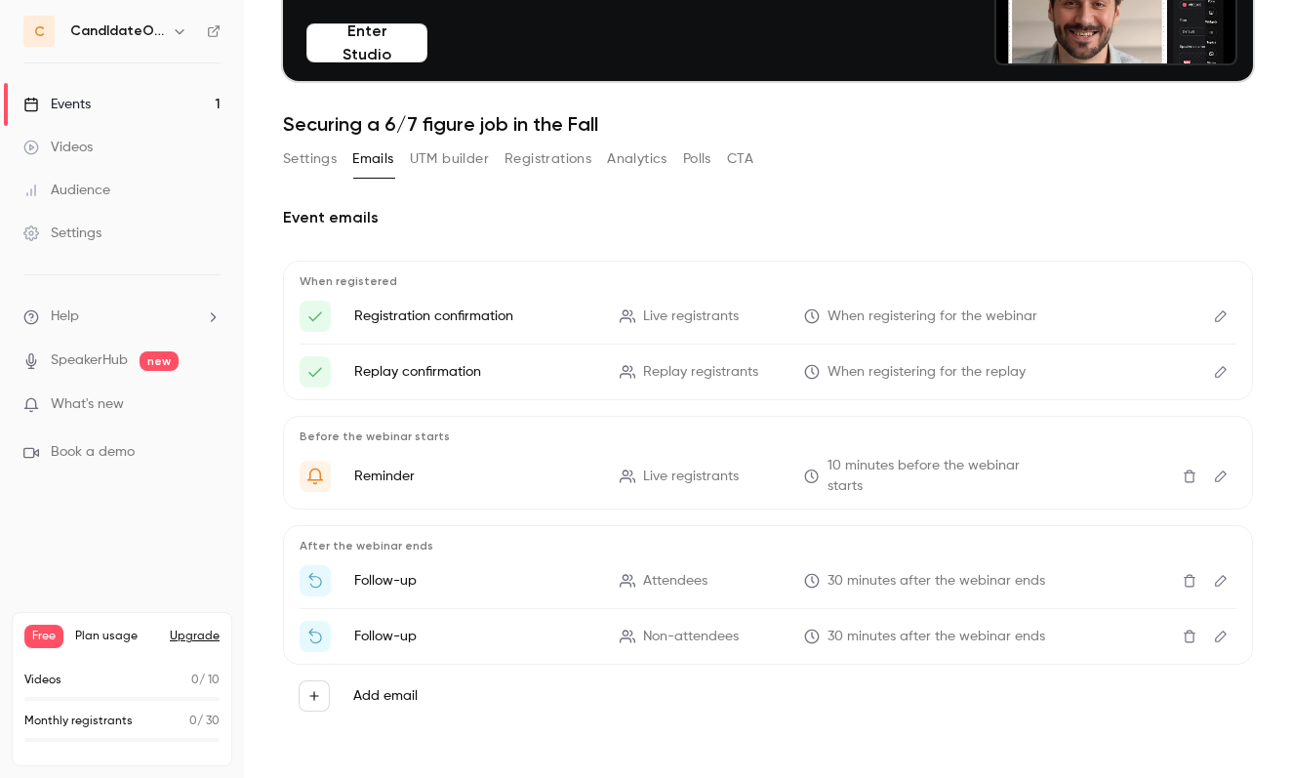
click at [72, 141] on div "Videos" at bounding box center [57, 148] width 69 height 20
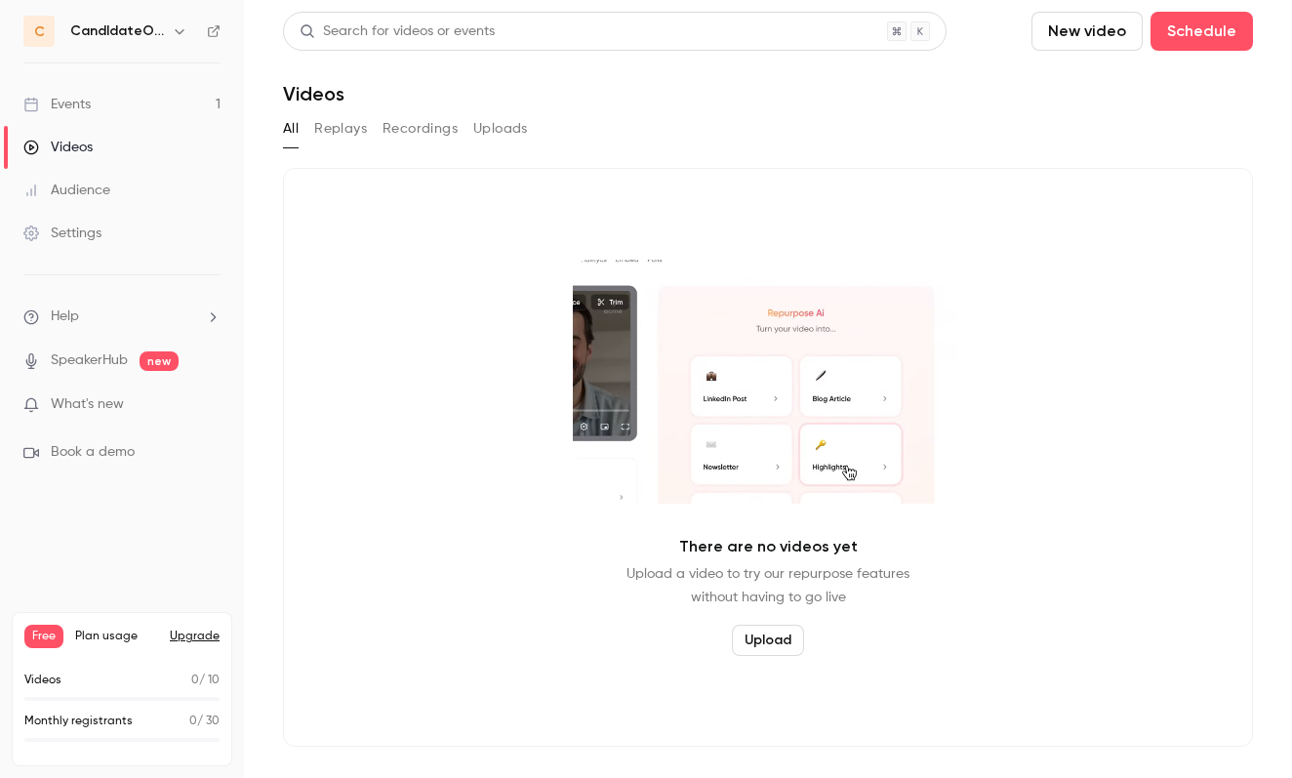
click at [342, 129] on button "Replays" at bounding box center [340, 128] width 53 height 31
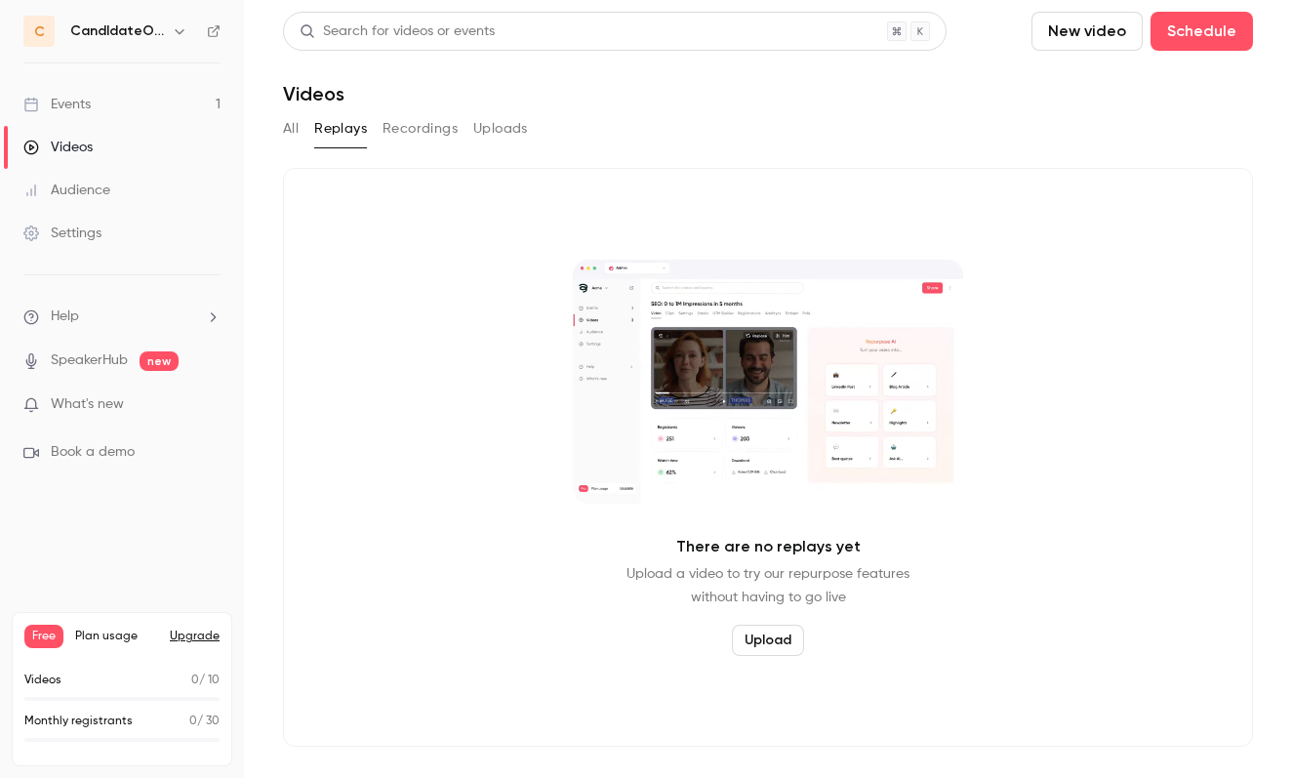
click at [402, 115] on button "Recordings" at bounding box center [419, 128] width 75 height 31
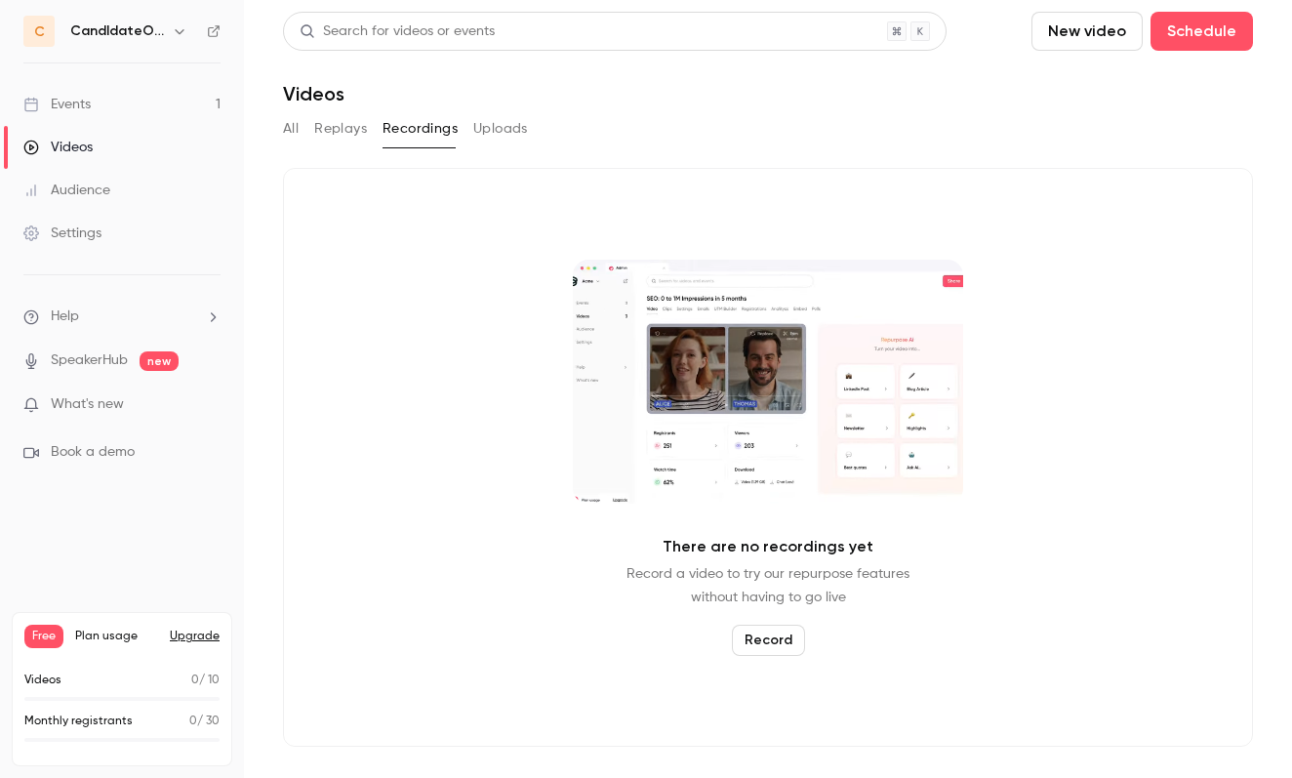
click at [490, 127] on button "Uploads" at bounding box center [500, 128] width 55 height 31
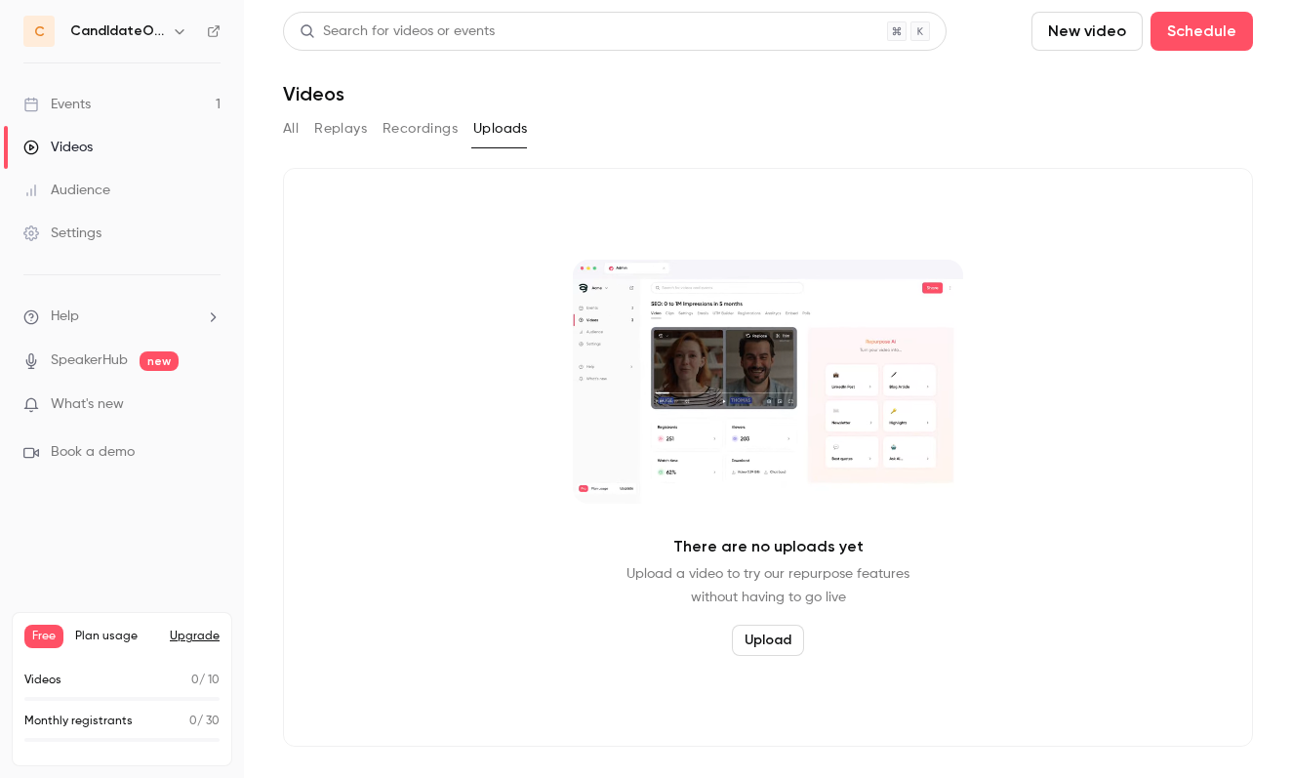
click at [288, 122] on button "All" at bounding box center [291, 128] width 16 height 31
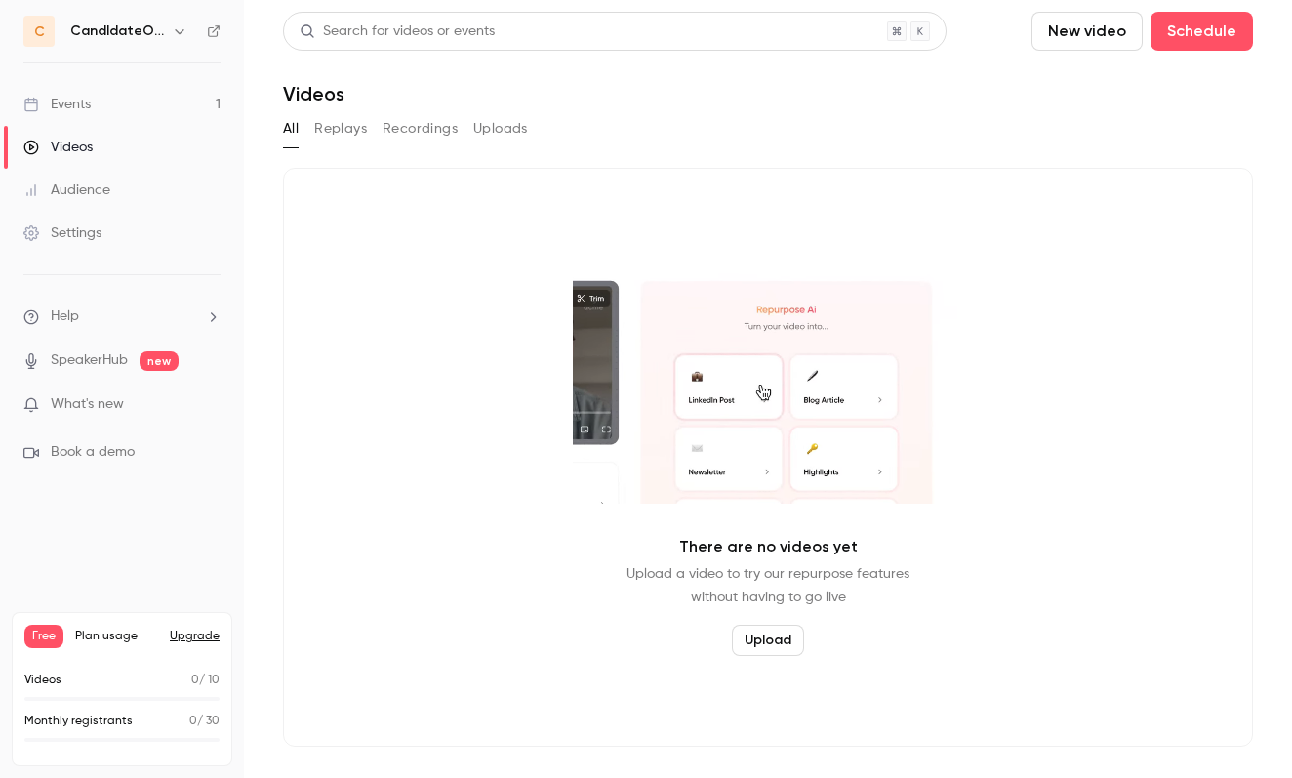
click at [106, 233] on link "Settings" at bounding box center [122, 233] width 244 height 43
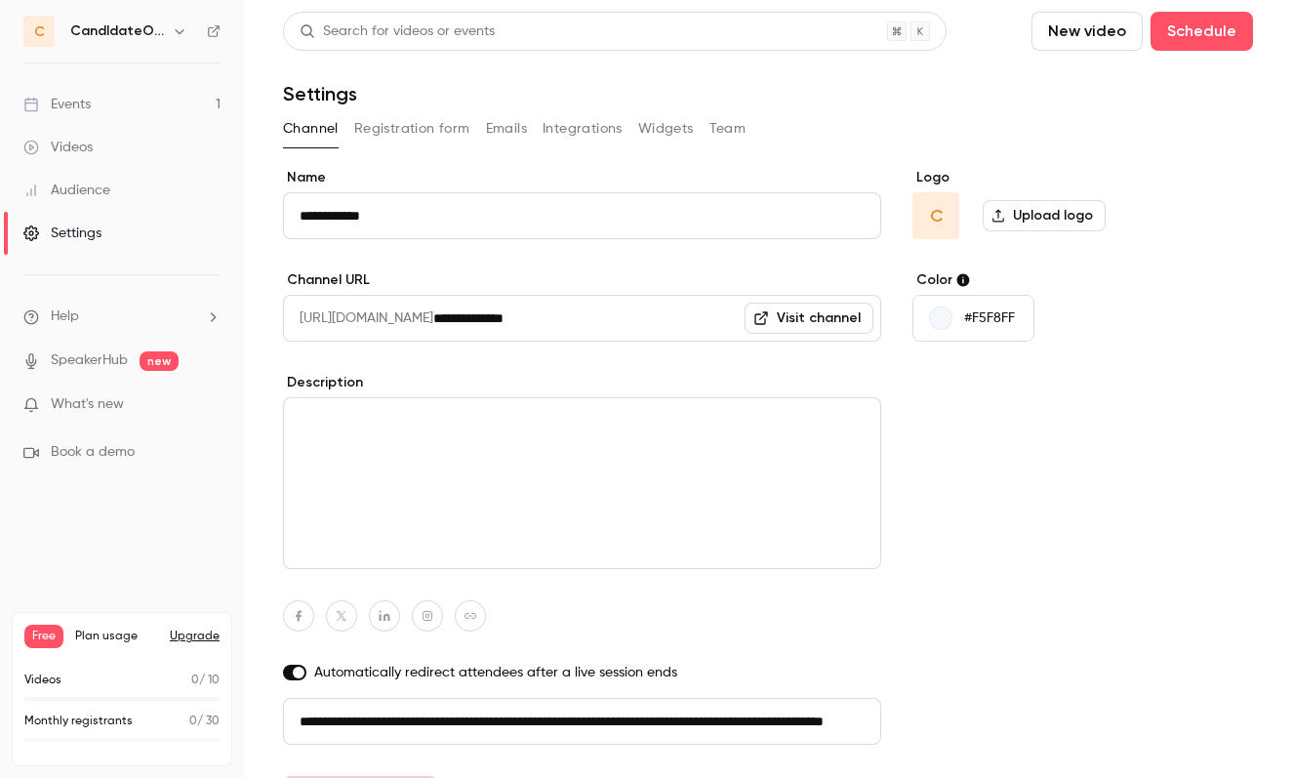
click at [443, 123] on button "Registration form" at bounding box center [412, 128] width 116 height 31
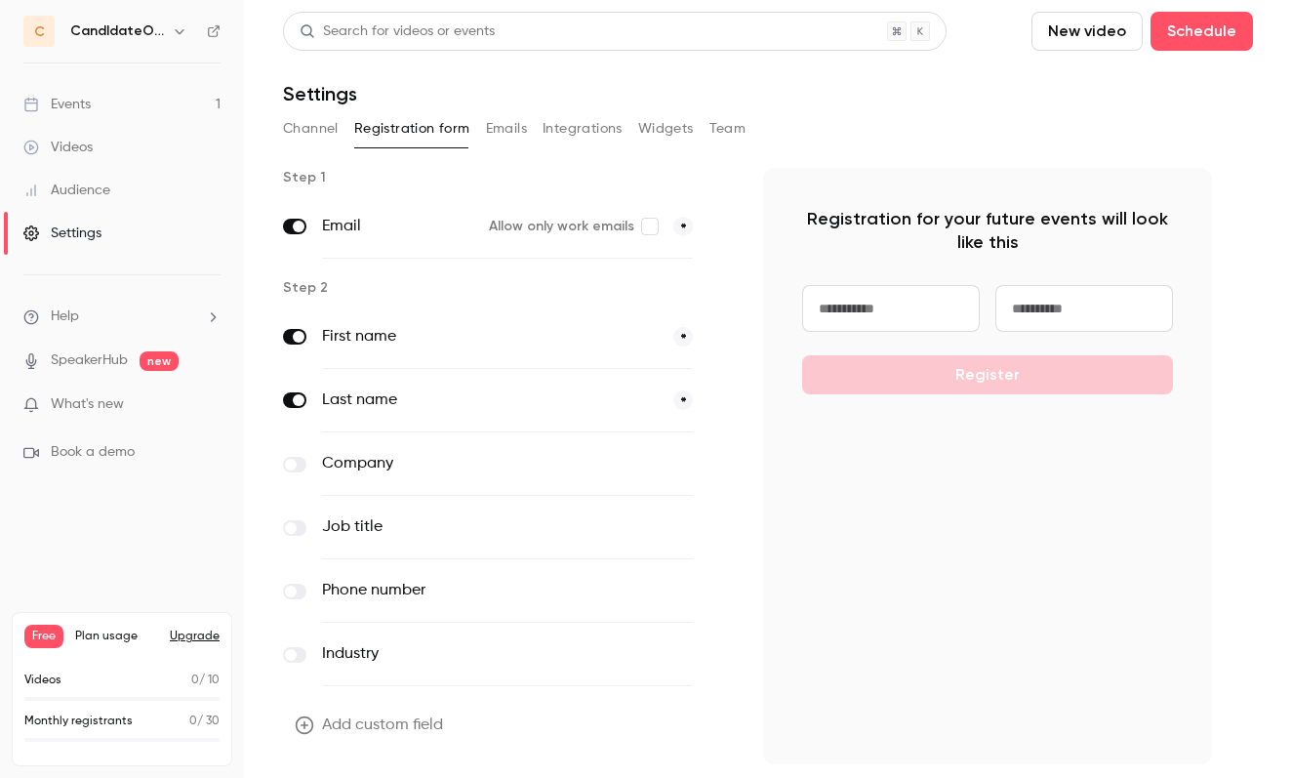
click at [507, 132] on button "Emails" at bounding box center [506, 128] width 41 height 31
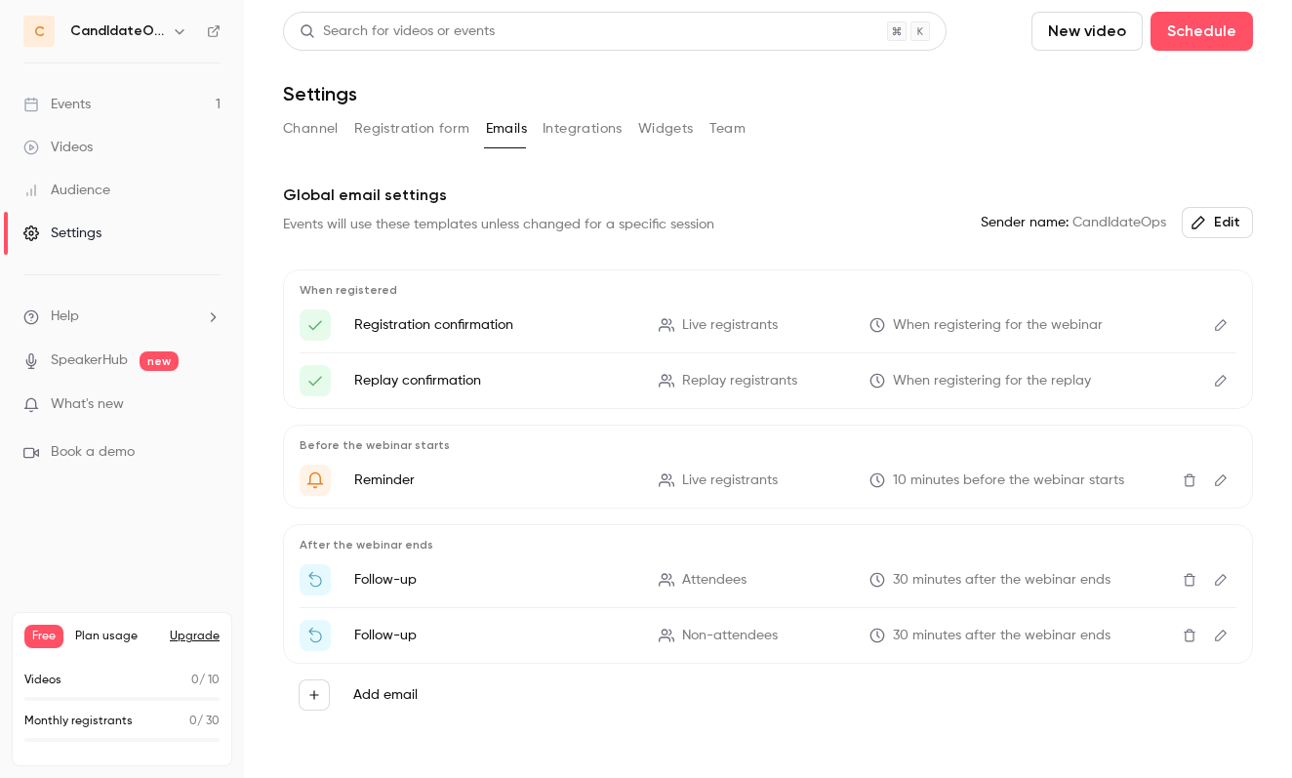
click at [1203, 221] on icon "button" at bounding box center [1198, 223] width 16 height 16
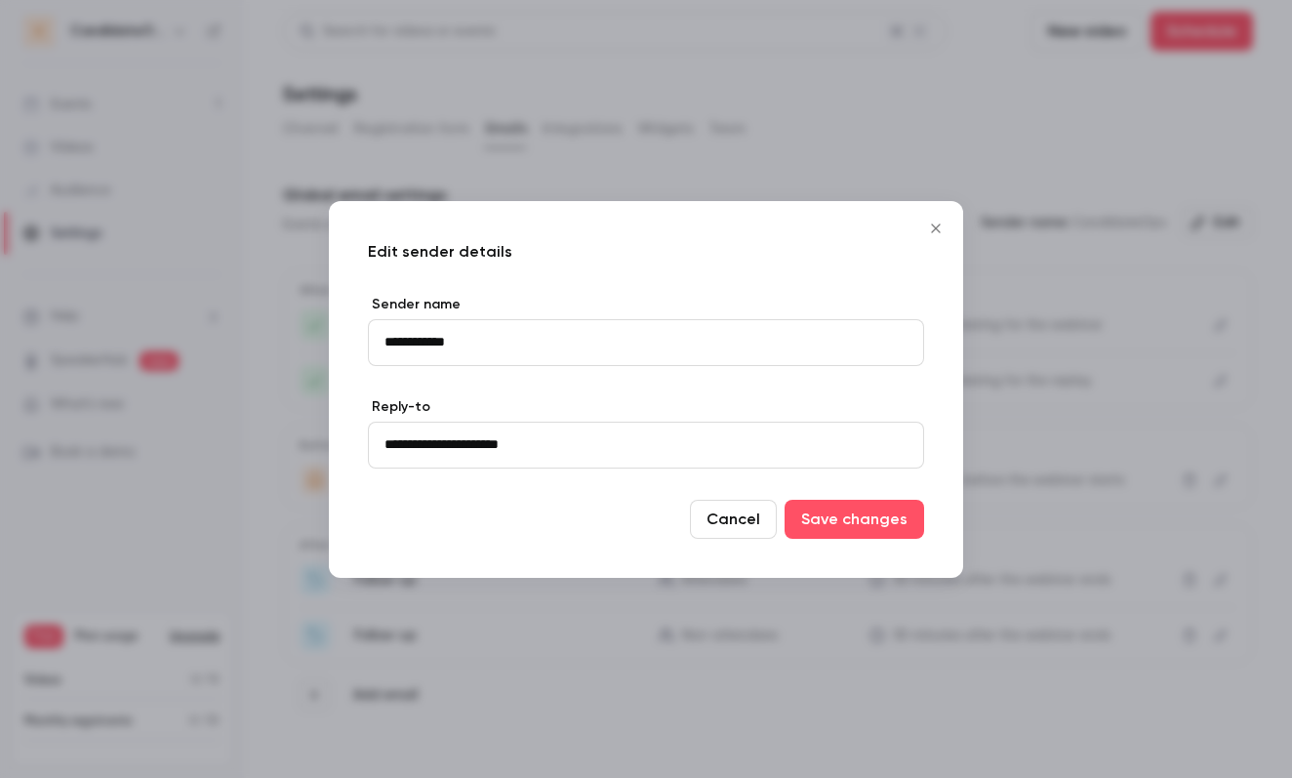
click at [542, 346] on input "**********" at bounding box center [646, 342] width 556 height 47
type input "**********"
click at [853, 528] on button "Save changes" at bounding box center [854, 519] width 140 height 39
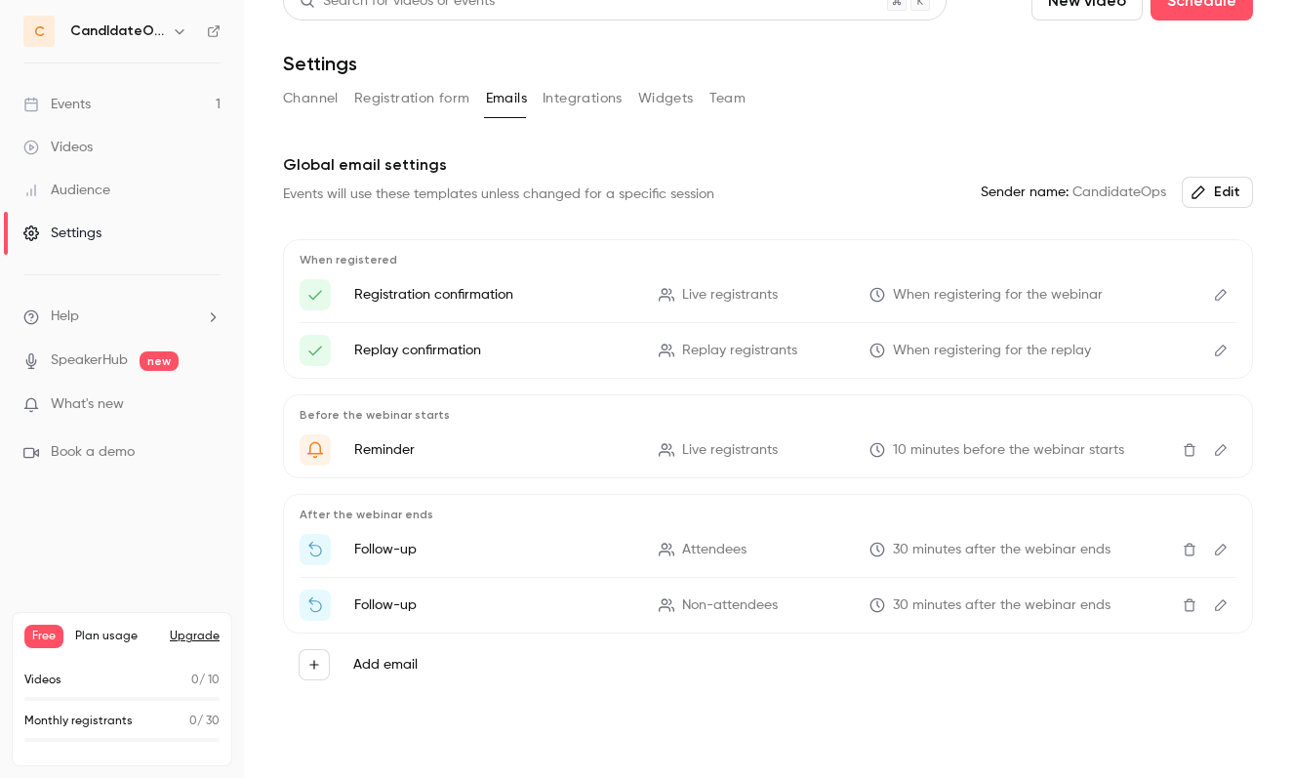
scroll to position [30, 0]
click at [1216, 540] on button "Edit" at bounding box center [1220, 549] width 31 height 31
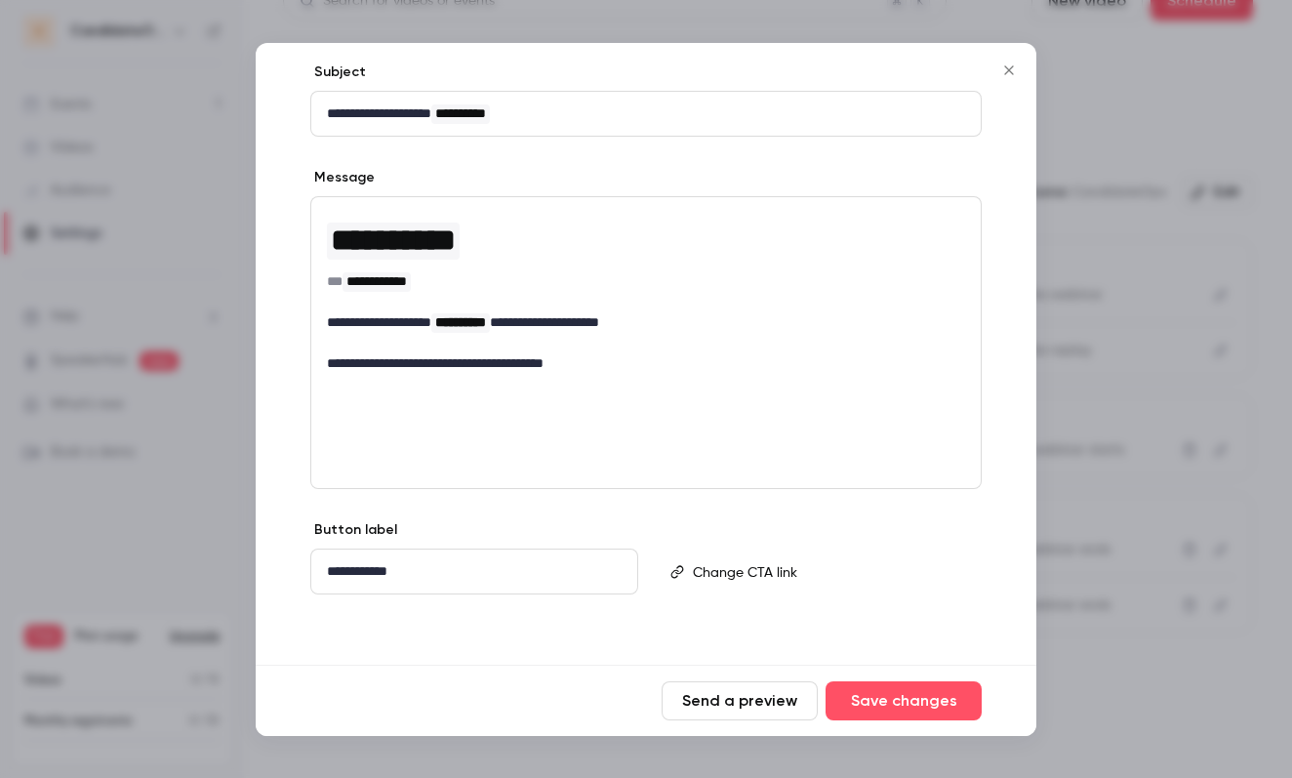
scroll to position [200, 0]
click at [675, 566] on icon at bounding box center [677, 572] width 14 height 14
click at [716, 571] on p "editor" at bounding box center [828, 571] width 271 height 20
click at [1009, 69] on icon "Close" at bounding box center [1008, 69] width 9 height 9
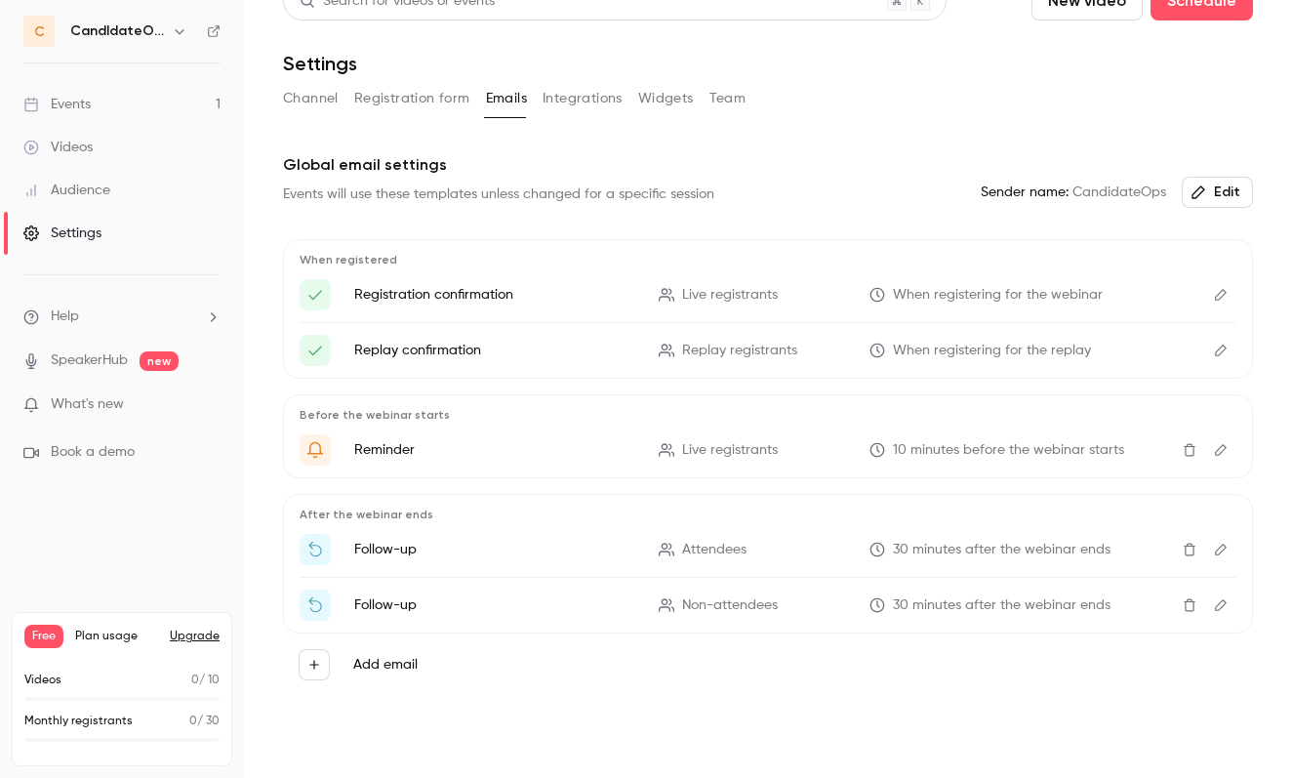
scroll to position [0, 0]
click at [310, 99] on button "Channel" at bounding box center [311, 98] width 56 height 31
